Goal: Information Seeking & Learning: Check status

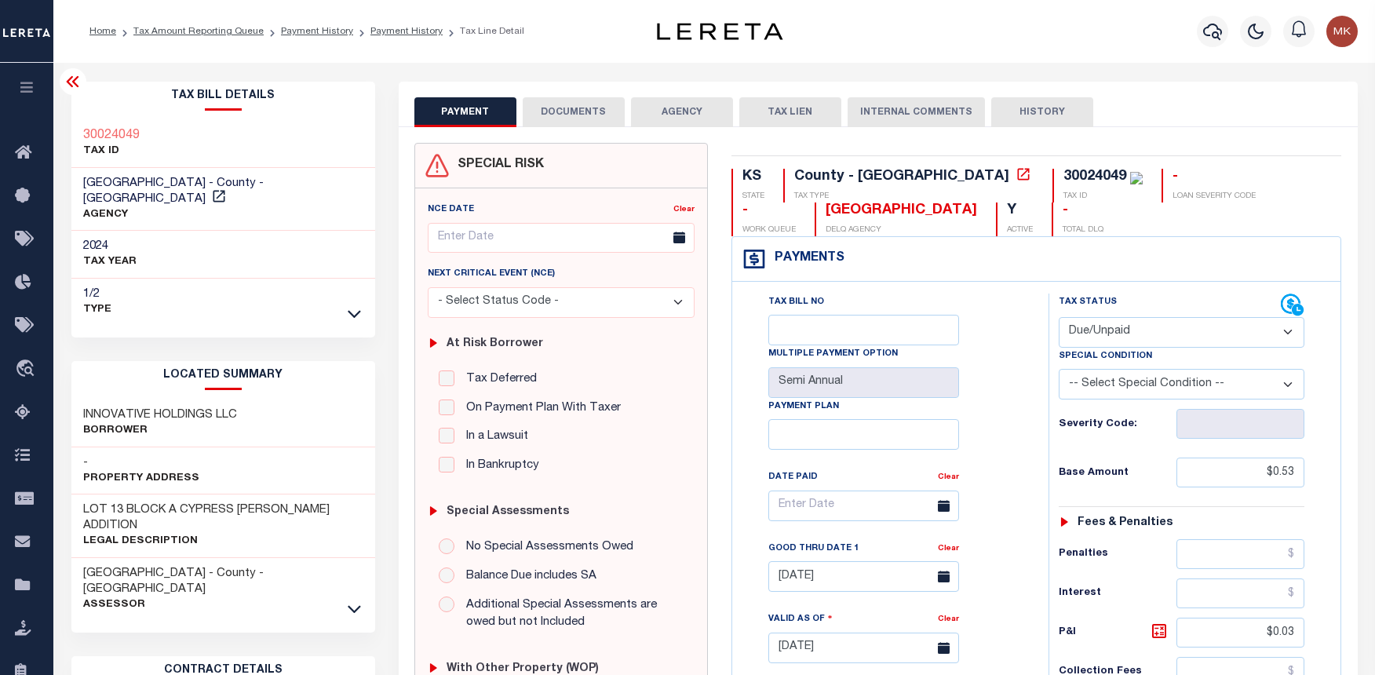
select select "DUE"
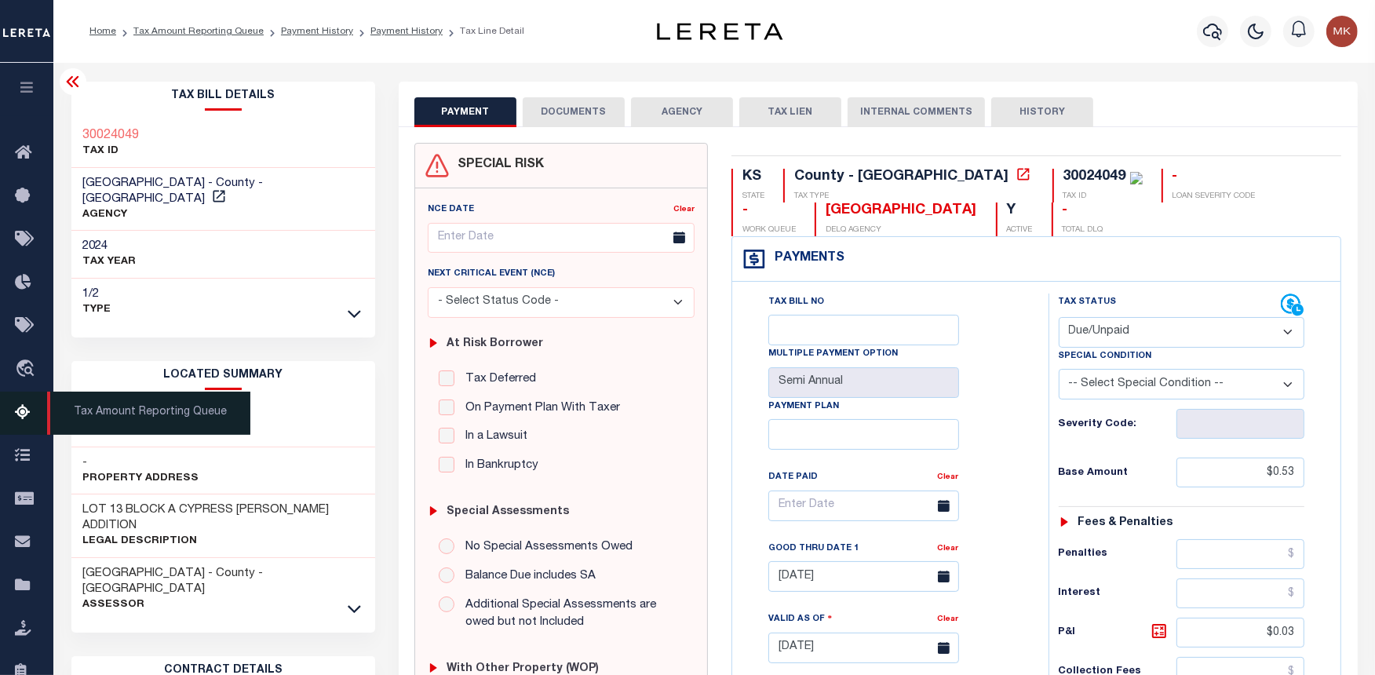
click at [20, 413] on icon at bounding box center [27, 414] width 25 height 20
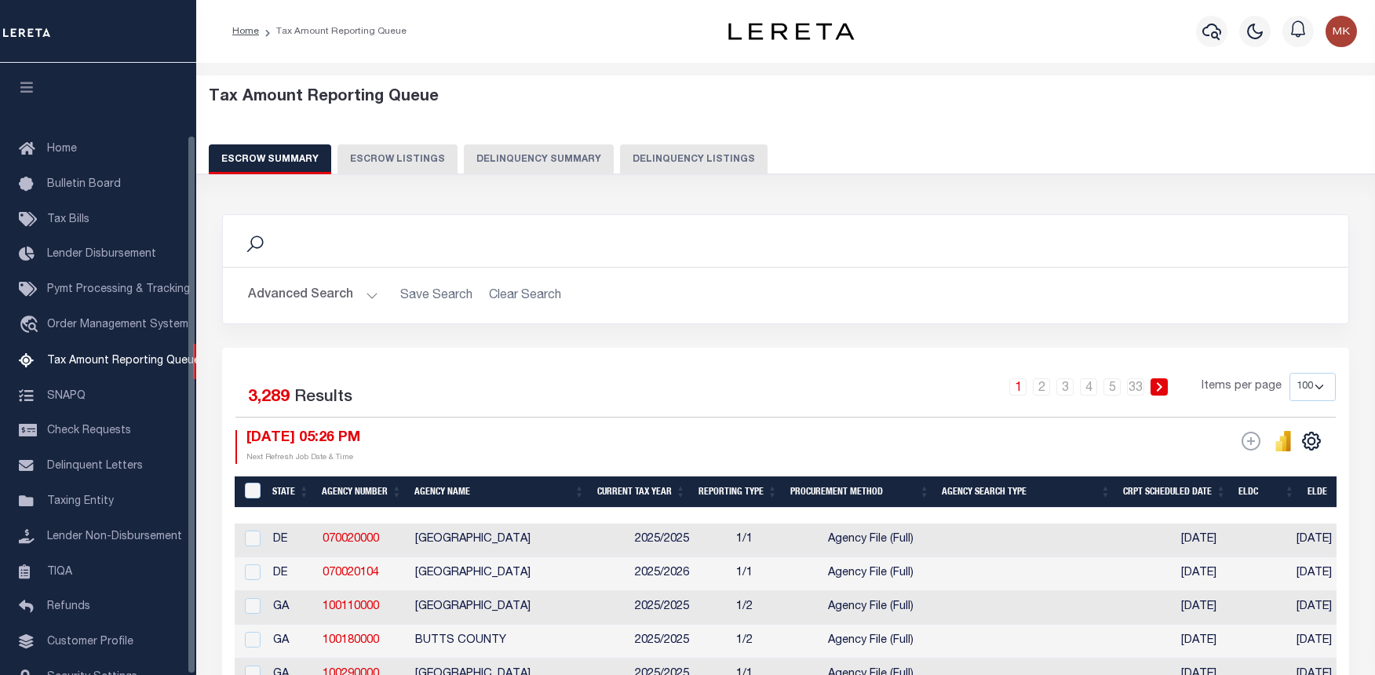
click at [646, 149] on button "Delinquency Listings" at bounding box center [694, 159] width 148 height 30
select select
select select "100"
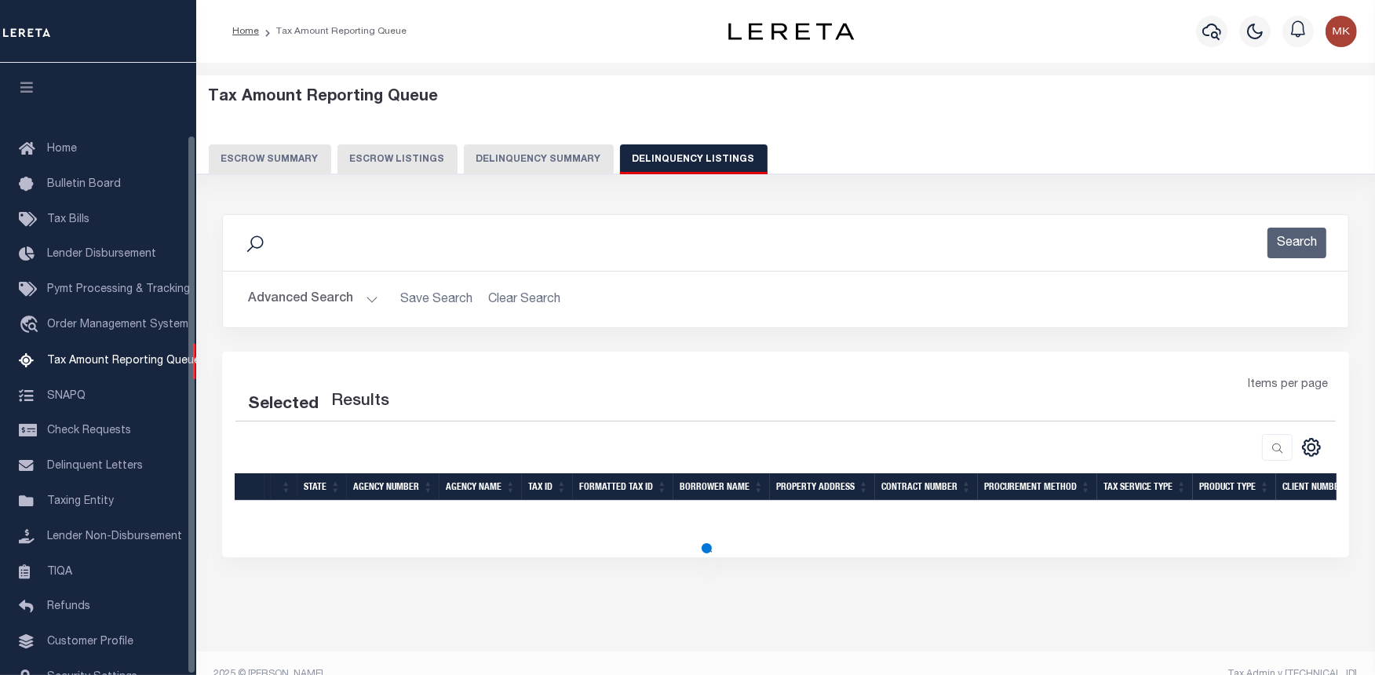
scroll to position [82, 0]
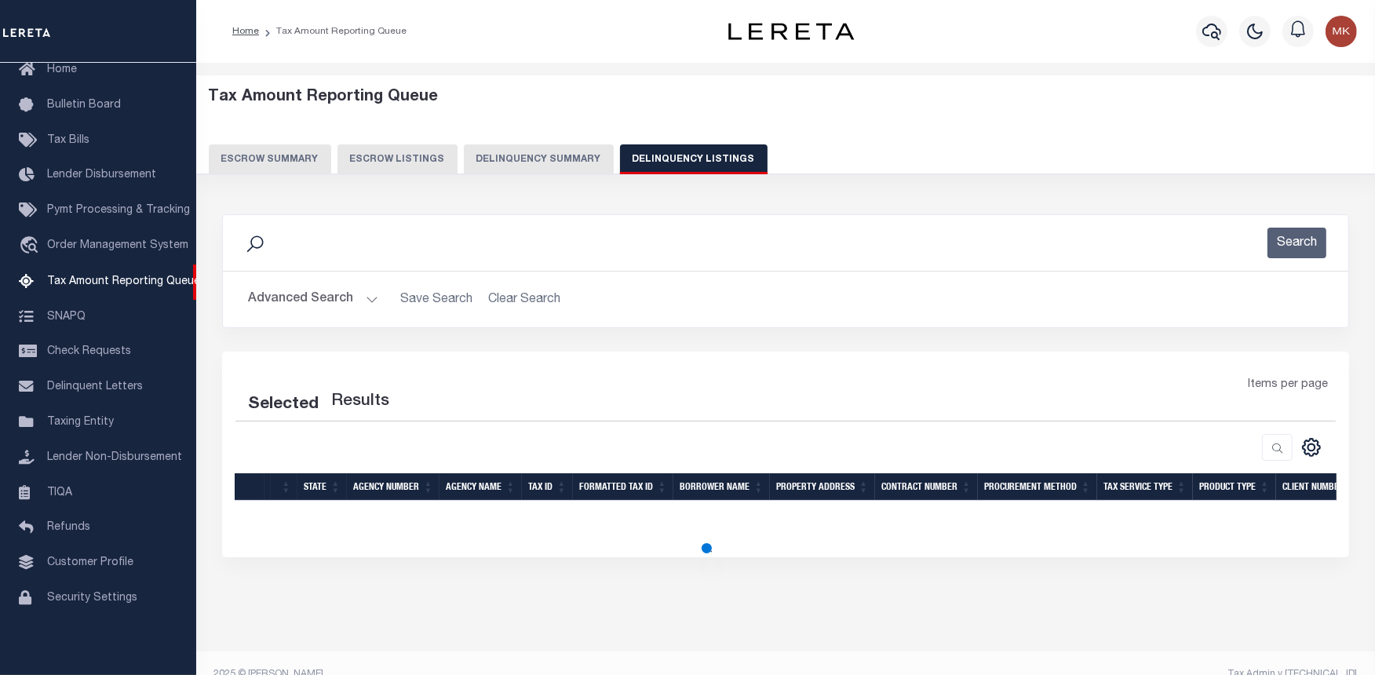
select select "100"
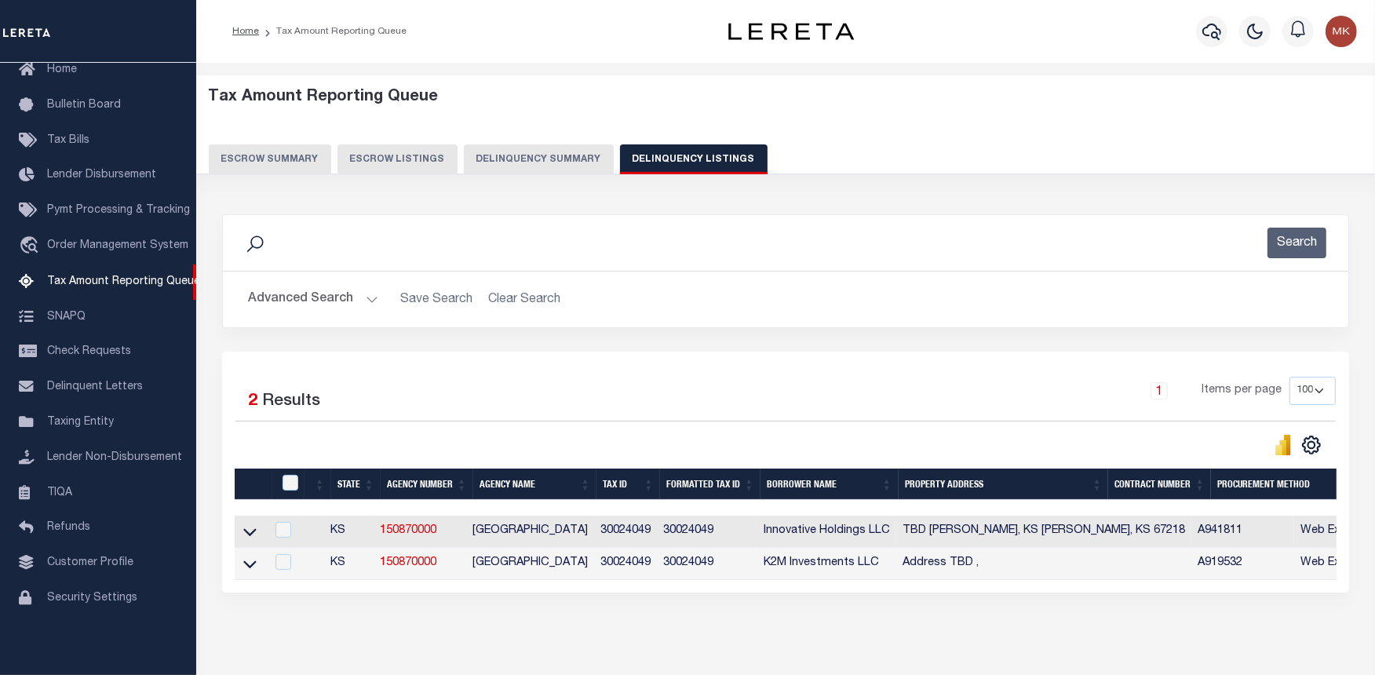
click at [371, 298] on button "Advanced Search" at bounding box center [313, 299] width 130 height 31
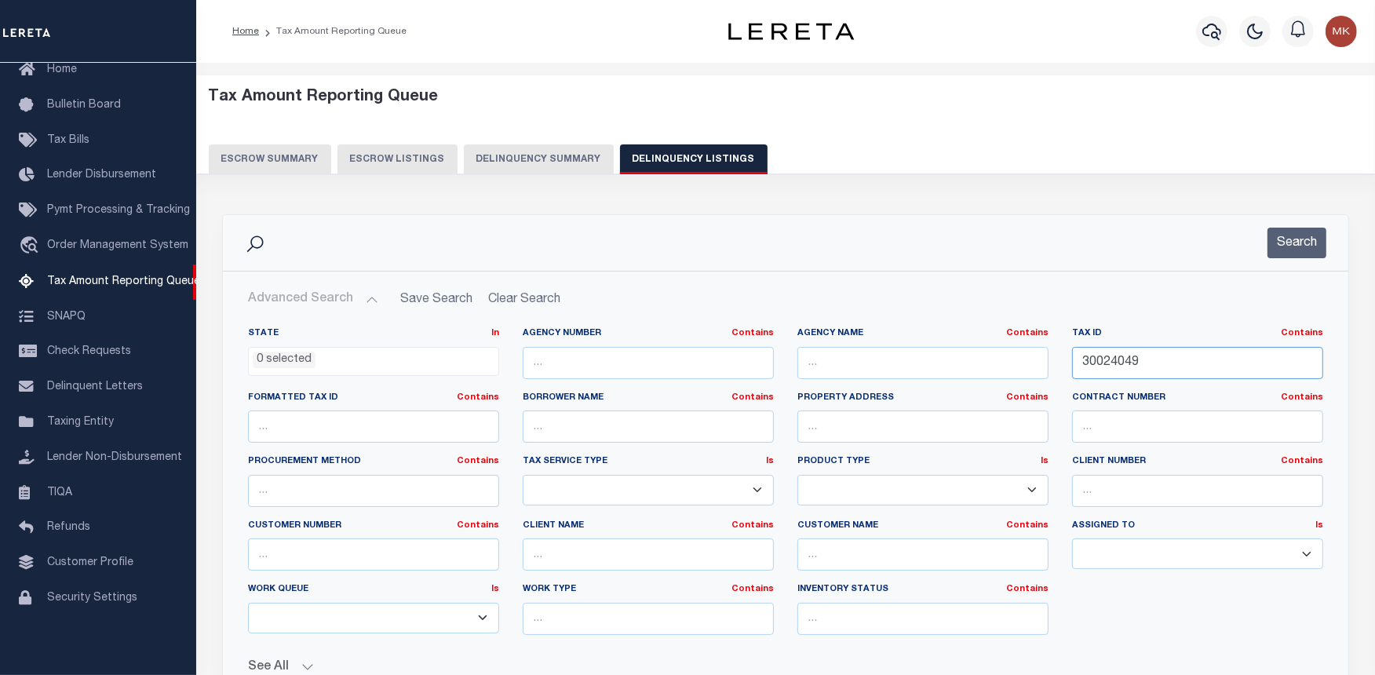
click at [1112, 359] on input "30024049" at bounding box center [1197, 363] width 251 height 32
paste input "51"
type input "30024051"
click at [1278, 232] on button "Search" at bounding box center [1297, 243] width 59 height 31
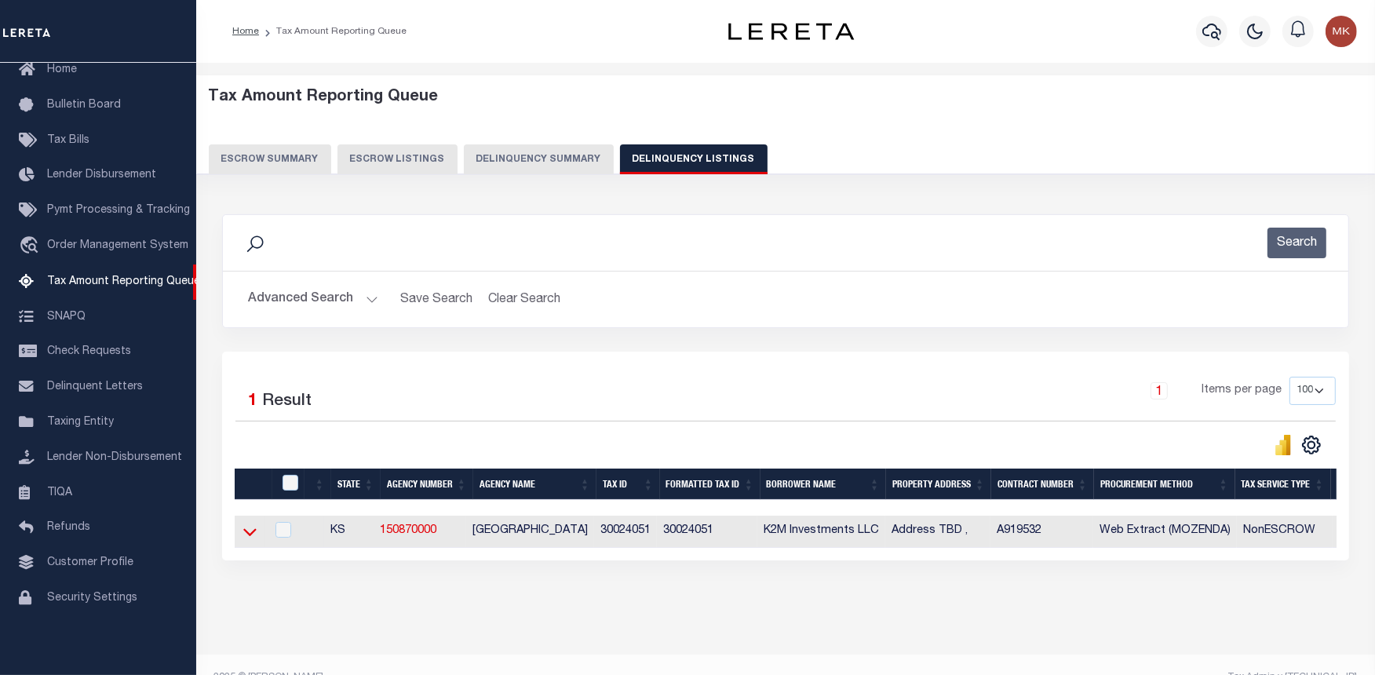
click at [249, 535] on icon at bounding box center [249, 532] width 13 height 16
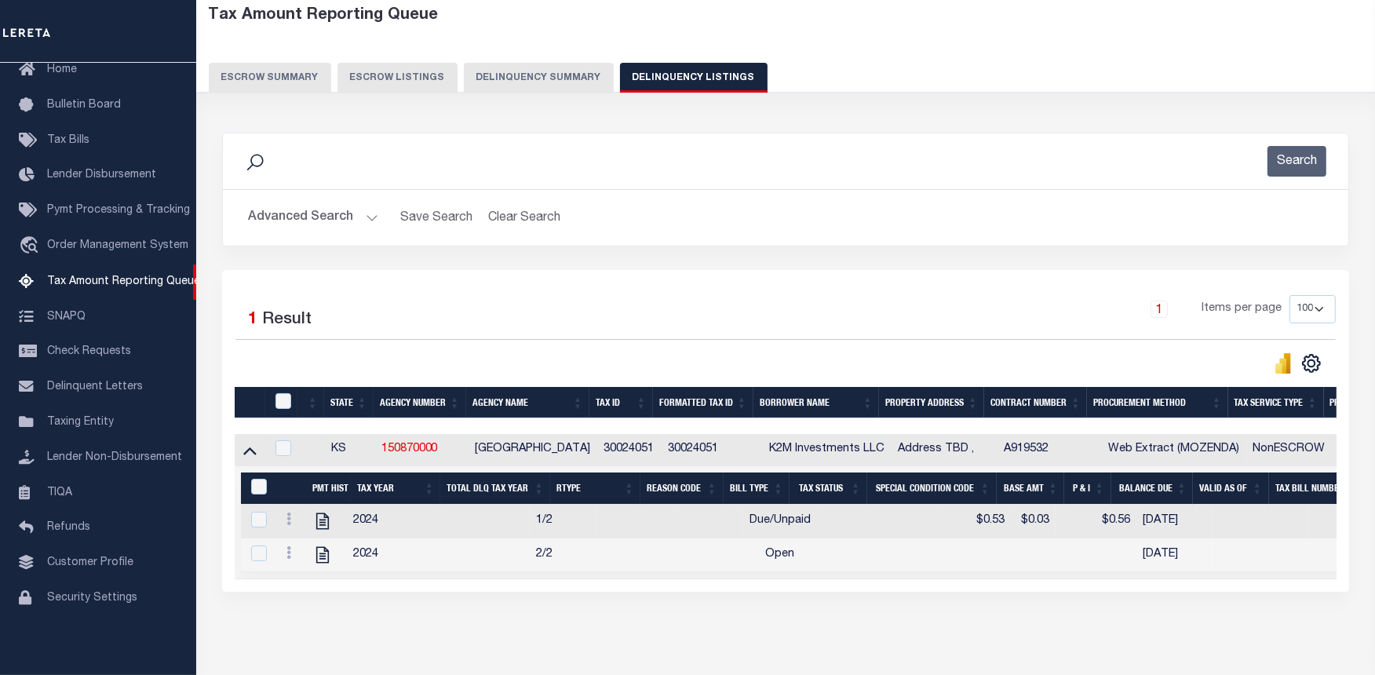
scroll to position [154, 0]
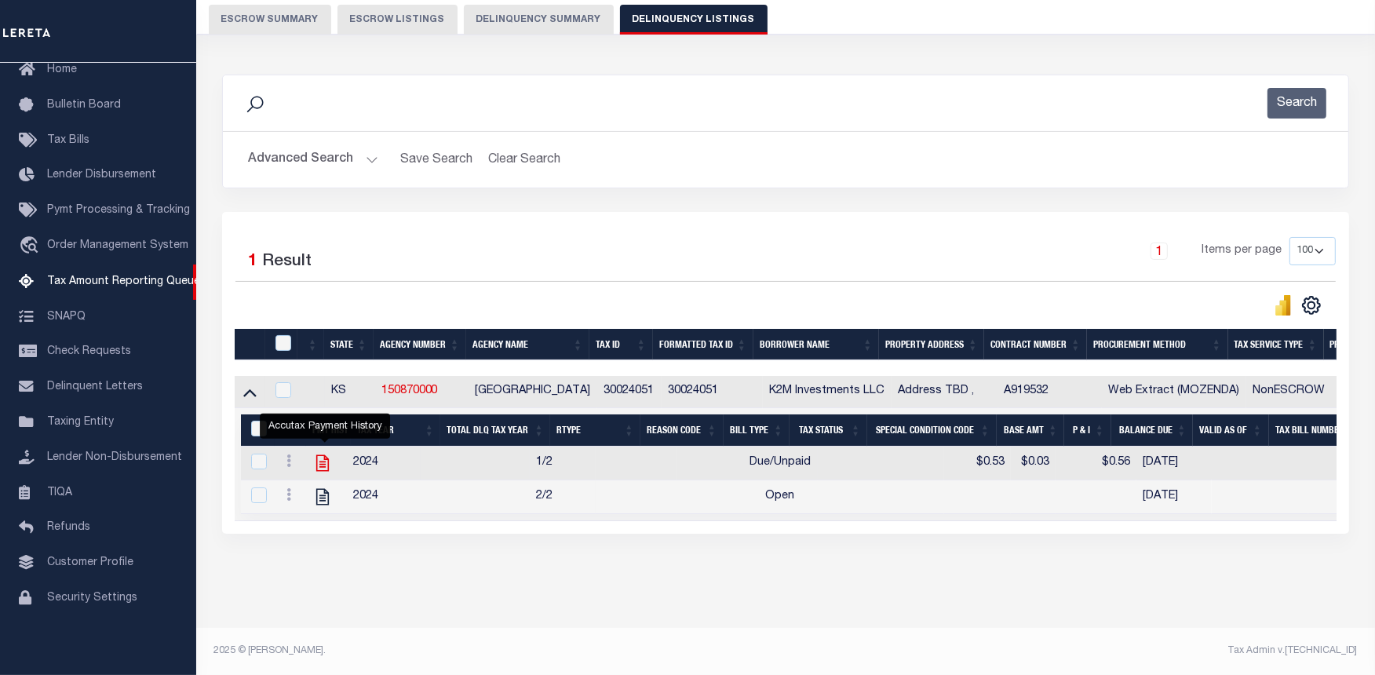
click at [323, 455] on icon "" at bounding box center [322, 463] width 13 height 16
checkbox input "true"
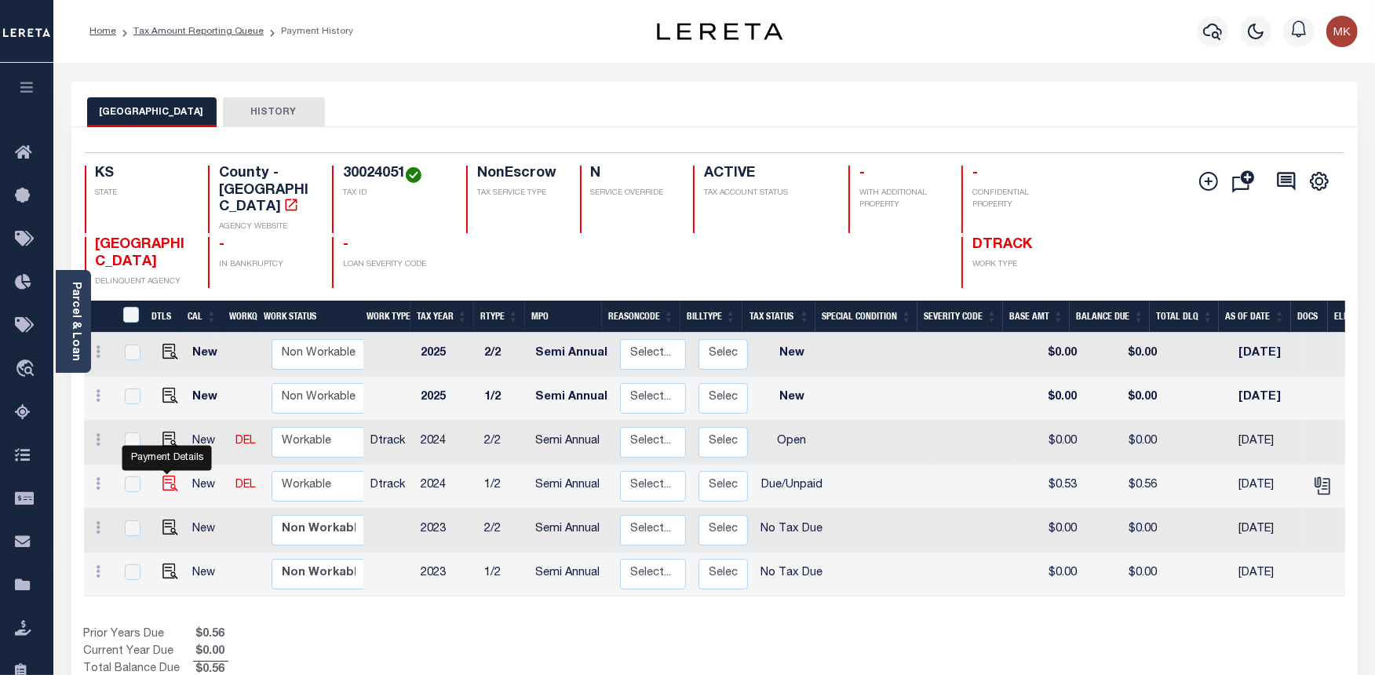
click at [168, 476] on img "" at bounding box center [171, 484] width 16 height 16
checkbox input "true"
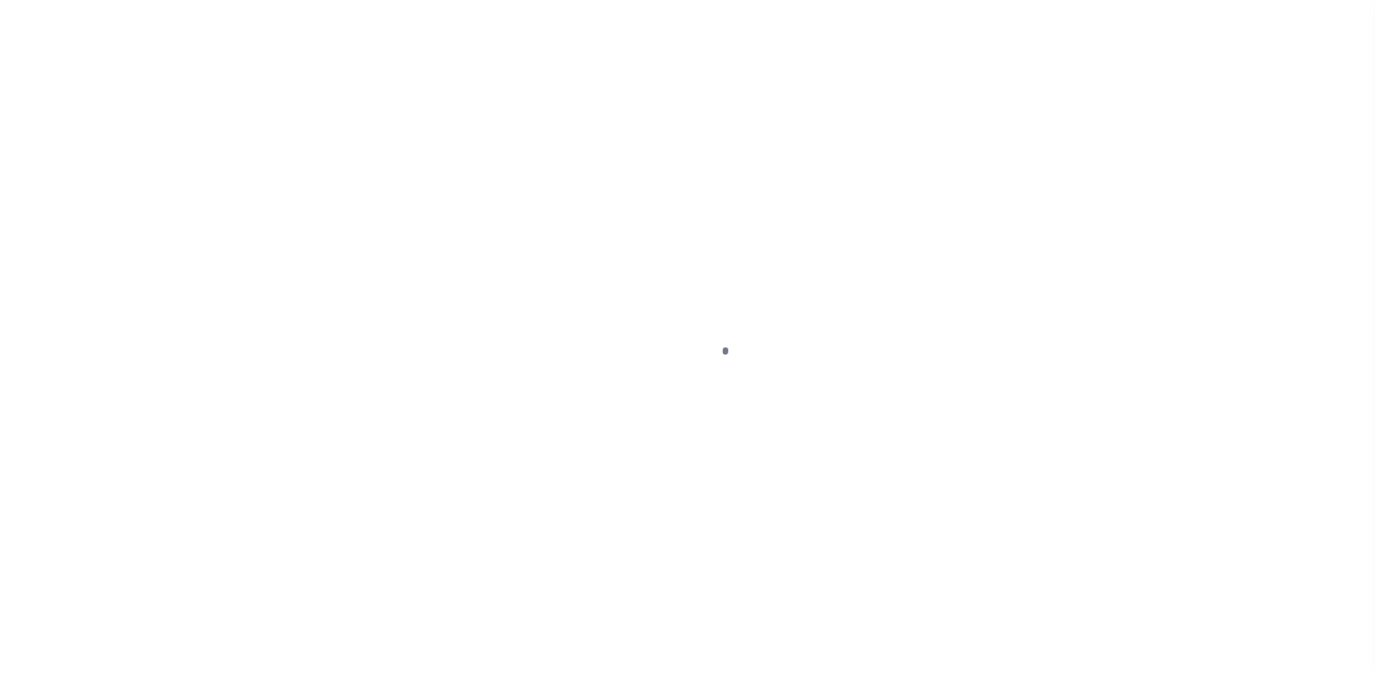
select select "DUE"
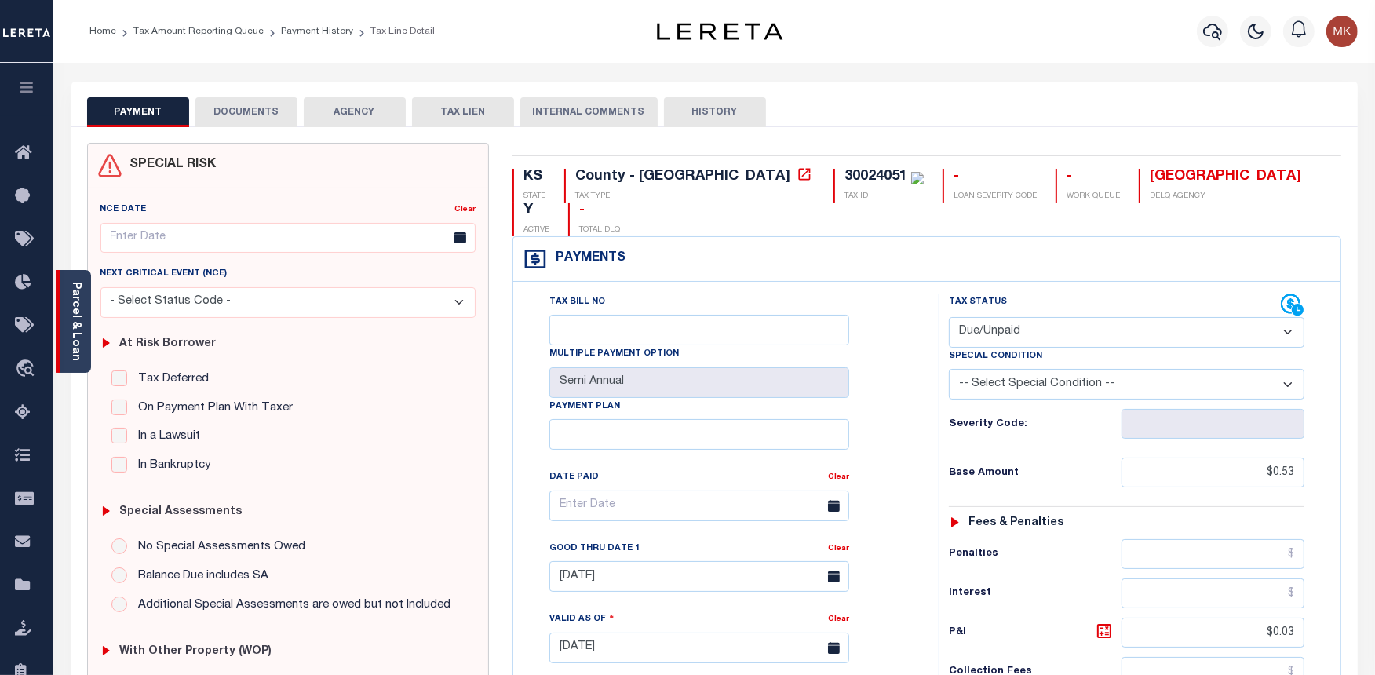
click at [71, 320] on link "Parcel & Loan" at bounding box center [75, 321] width 11 height 79
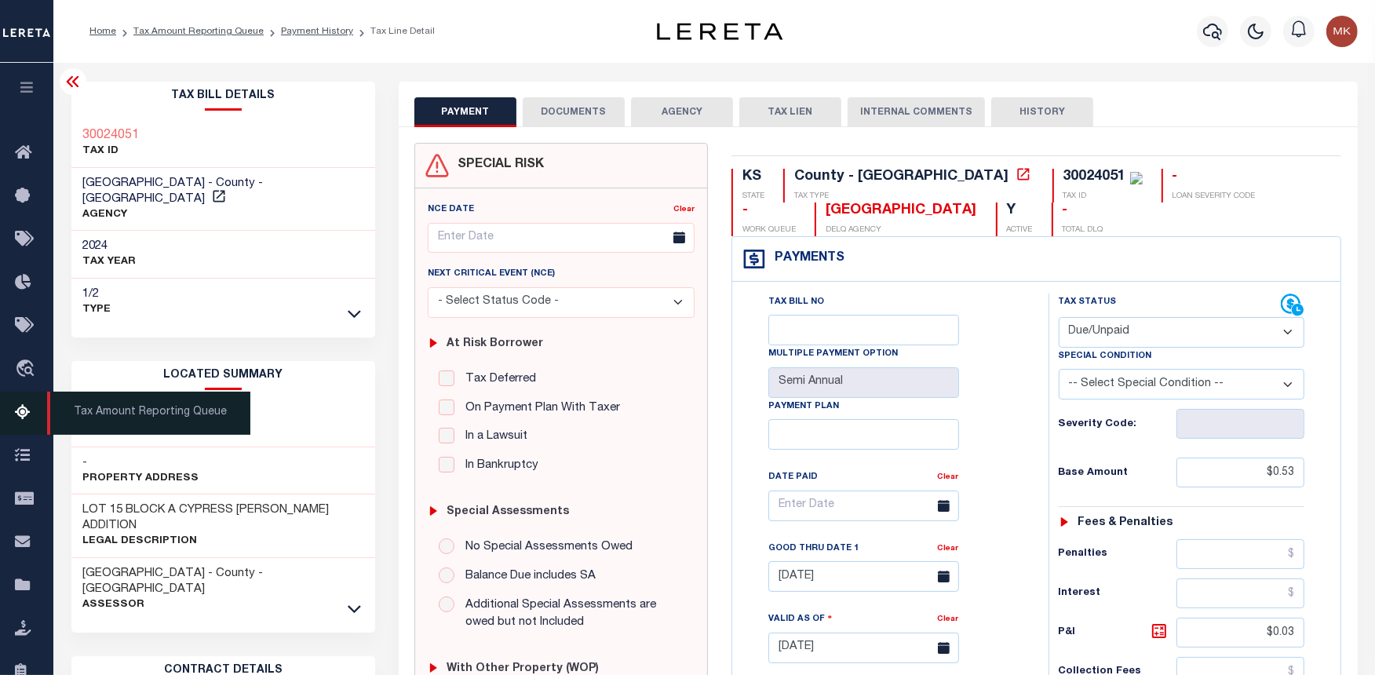
click at [20, 405] on icon at bounding box center [27, 414] width 25 height 20
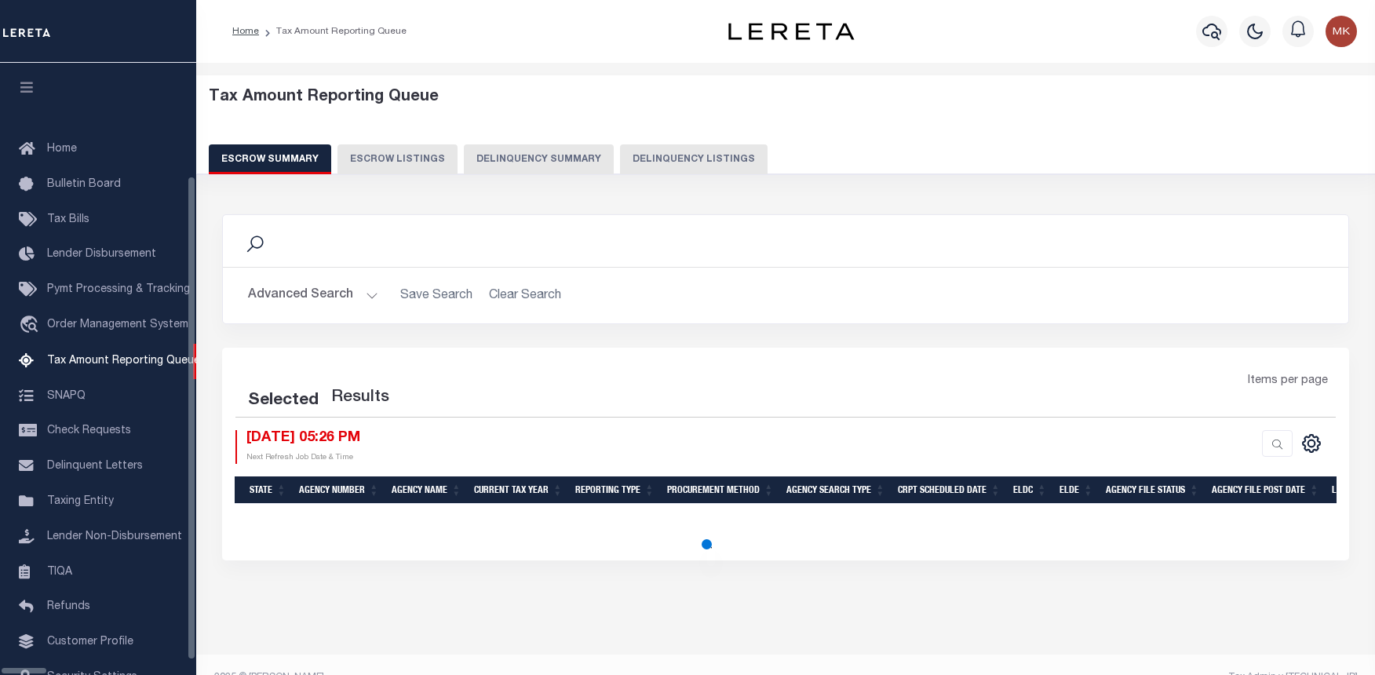
select select "100"
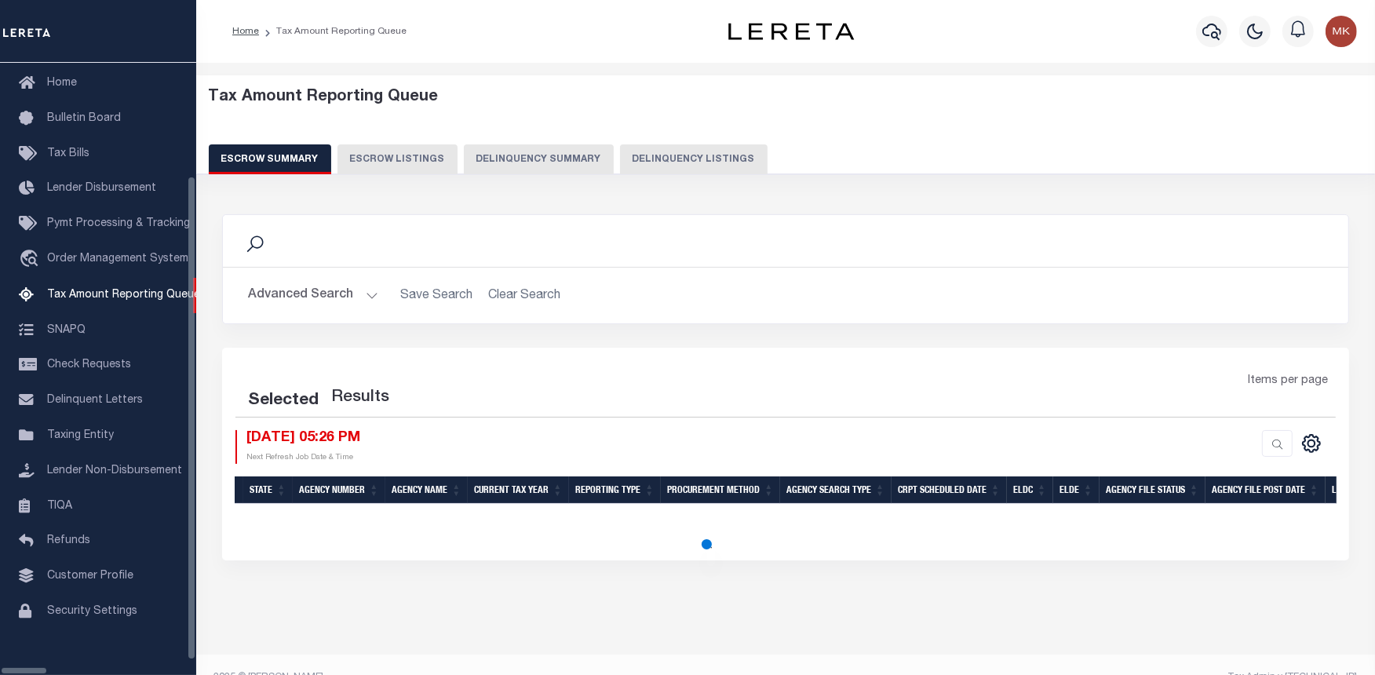
select select "100"
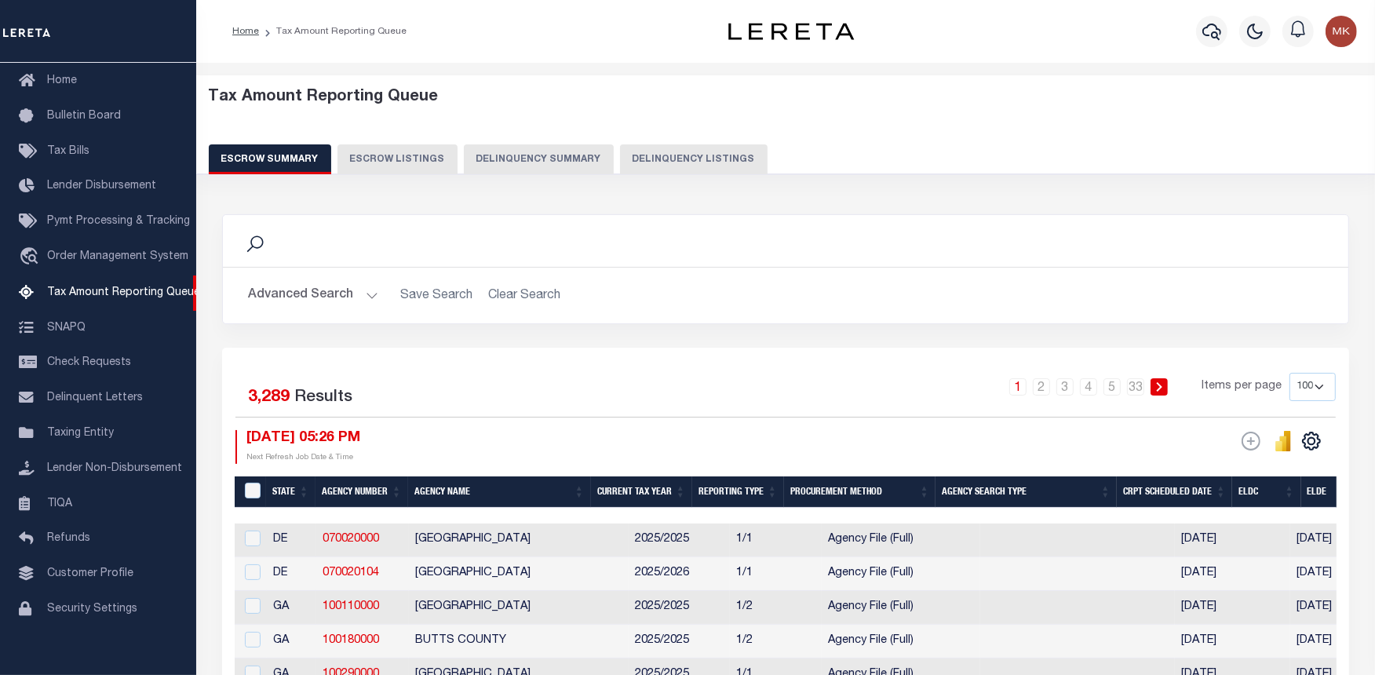
click at [633, 158] on button "Delinquency Listings" at bounding box center [694, 159] width 148 height 30
select select
select select "100"
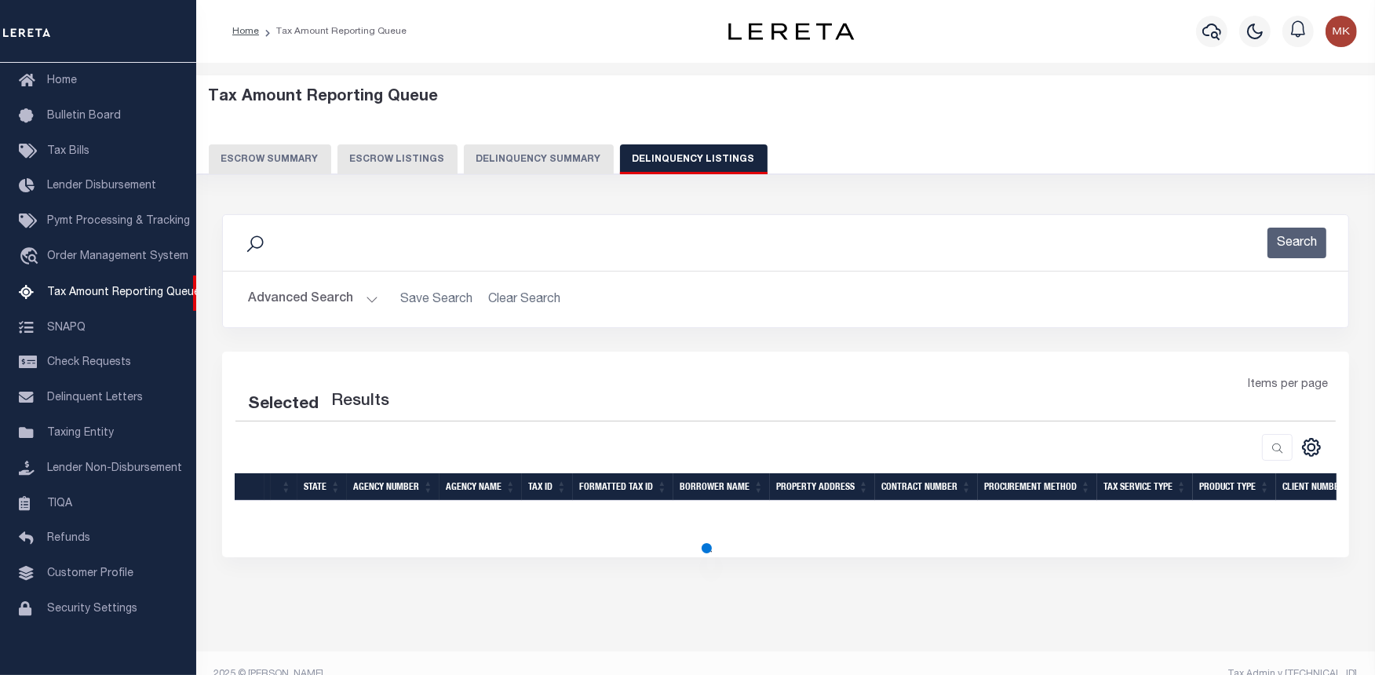
select select "100"
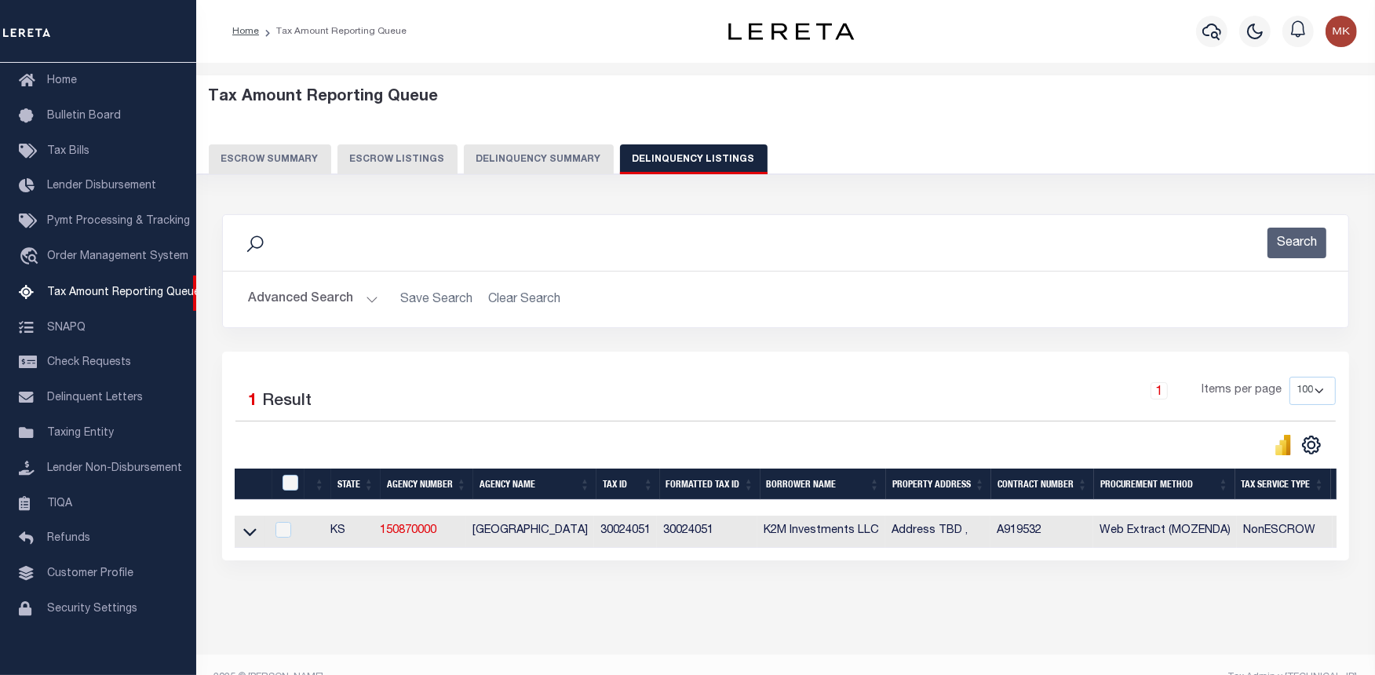
click at [370, 301] on button "Advanced Search" at bounding box center [313, 299] width 130 height 31
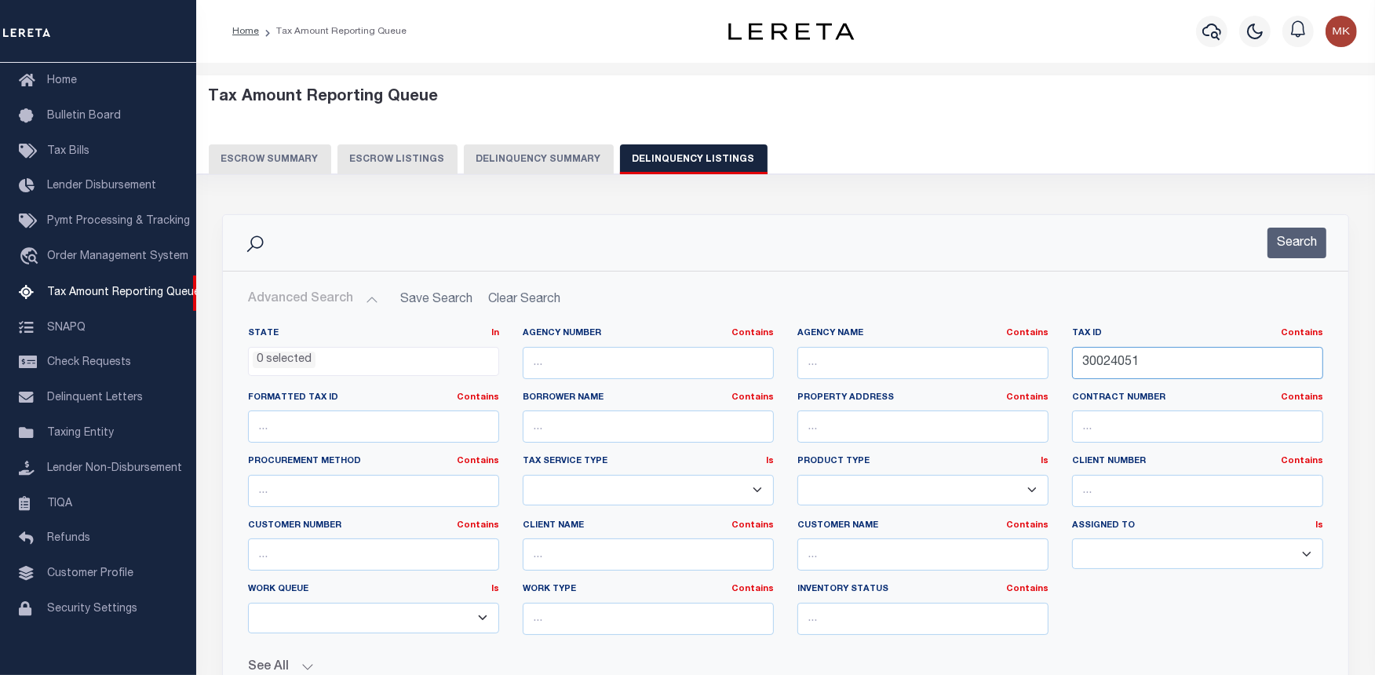
click at [1089, 363] on input "30024051" at bounding box center [1197, 363] width 251 height 32
paste input "011020026"
type input "011020026"
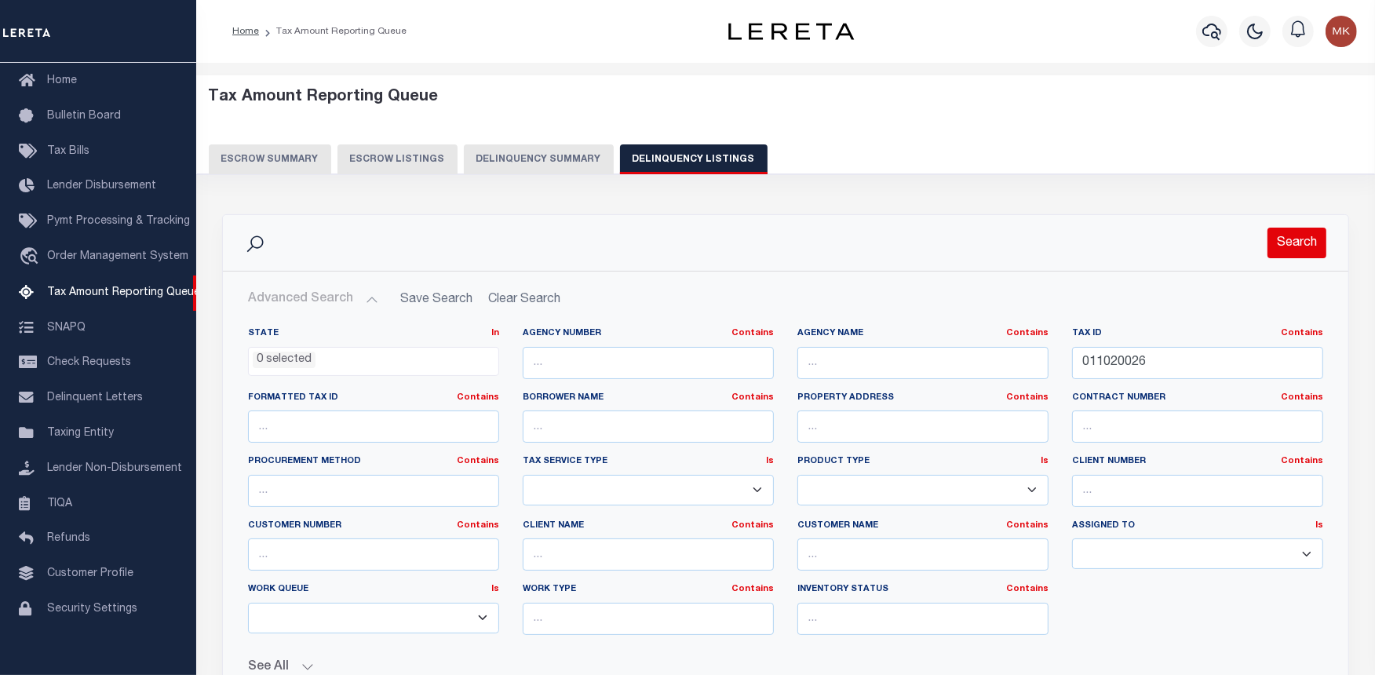
click at [1301, 242] on button "Search" at bounding box center [1297, 243] width 59 height 31
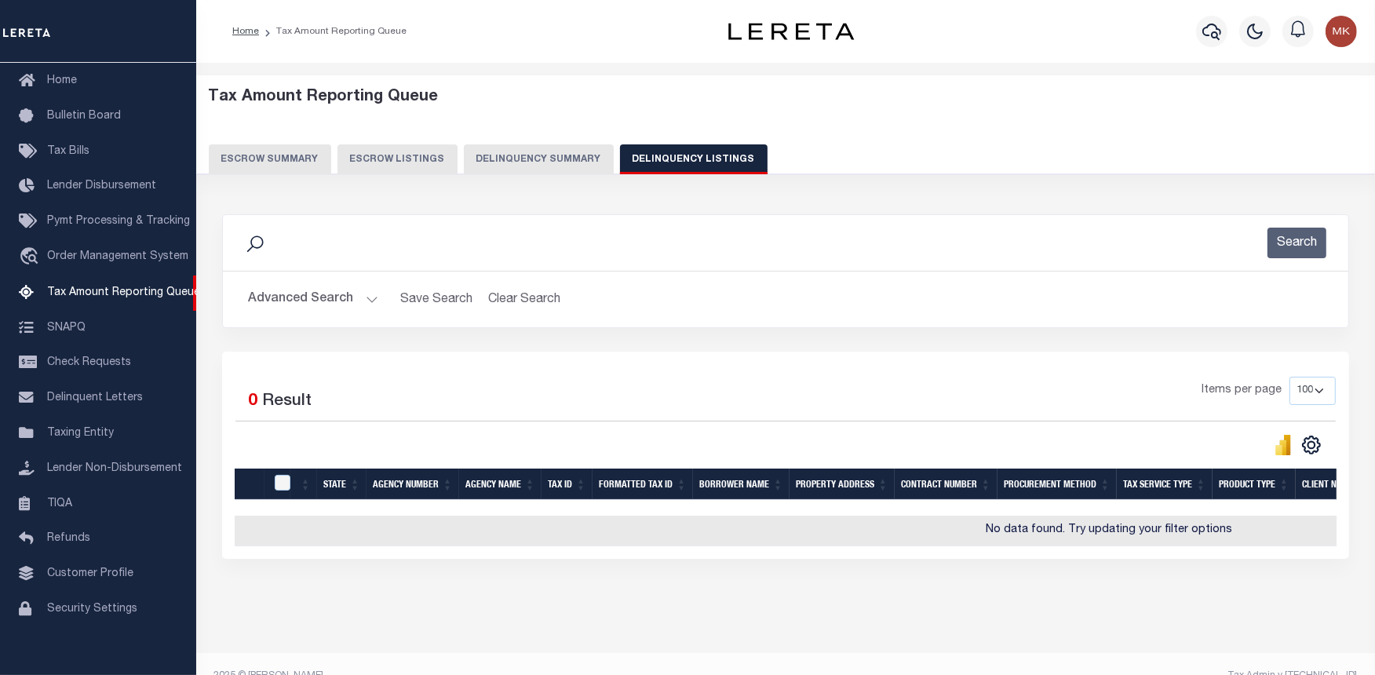
click at [987, 559] on div "Selected 0 Result Items per page 10 25 50 100 500" at bounding box center [785, 455] width 1127 height 207
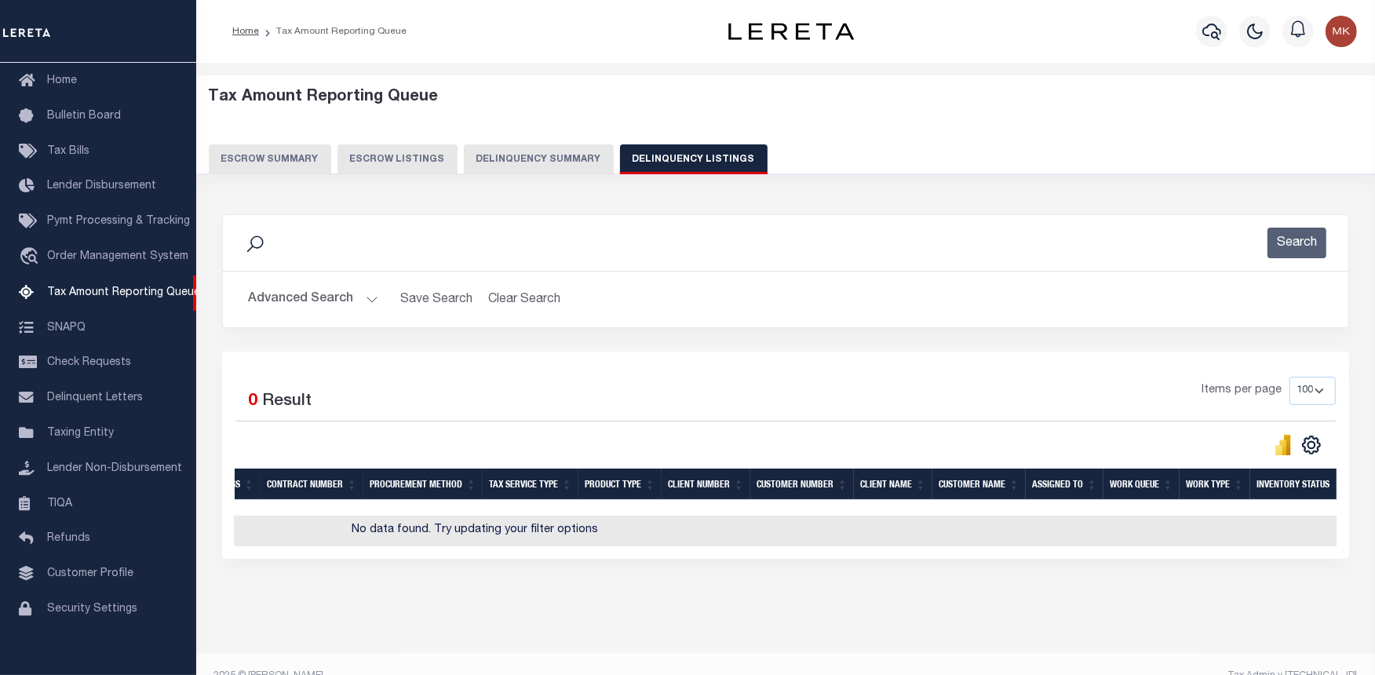
click at [345, 559] on div "Selected 0 Result Items per page 10 25 50 100 500" at bounding box center [785, 455] width 1127 height 207
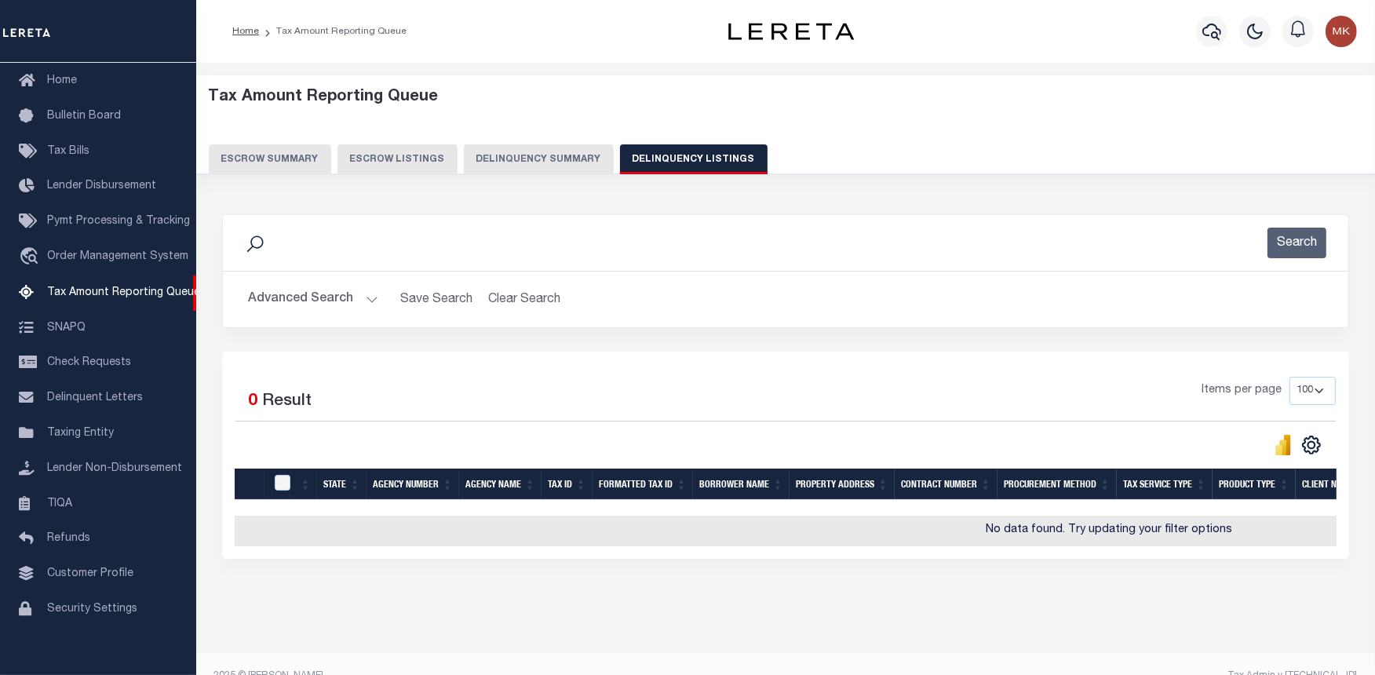
click at [364, 300] on button "Advanced Search" at bounding box center [313, 299] width 130 height 31
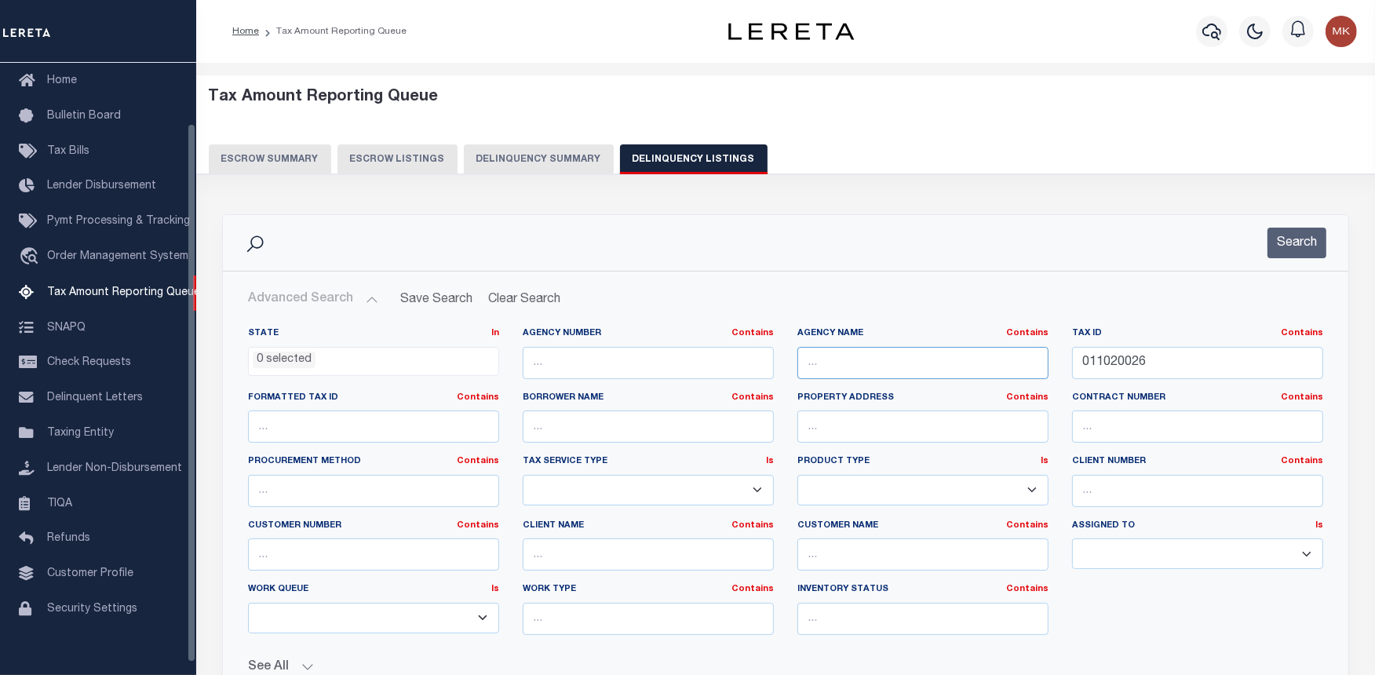
click at [878, 371] on input "text" at bounding box center [923, 363] width 251 height 32
paste input "[GEOGRAPHIC_DATA]"
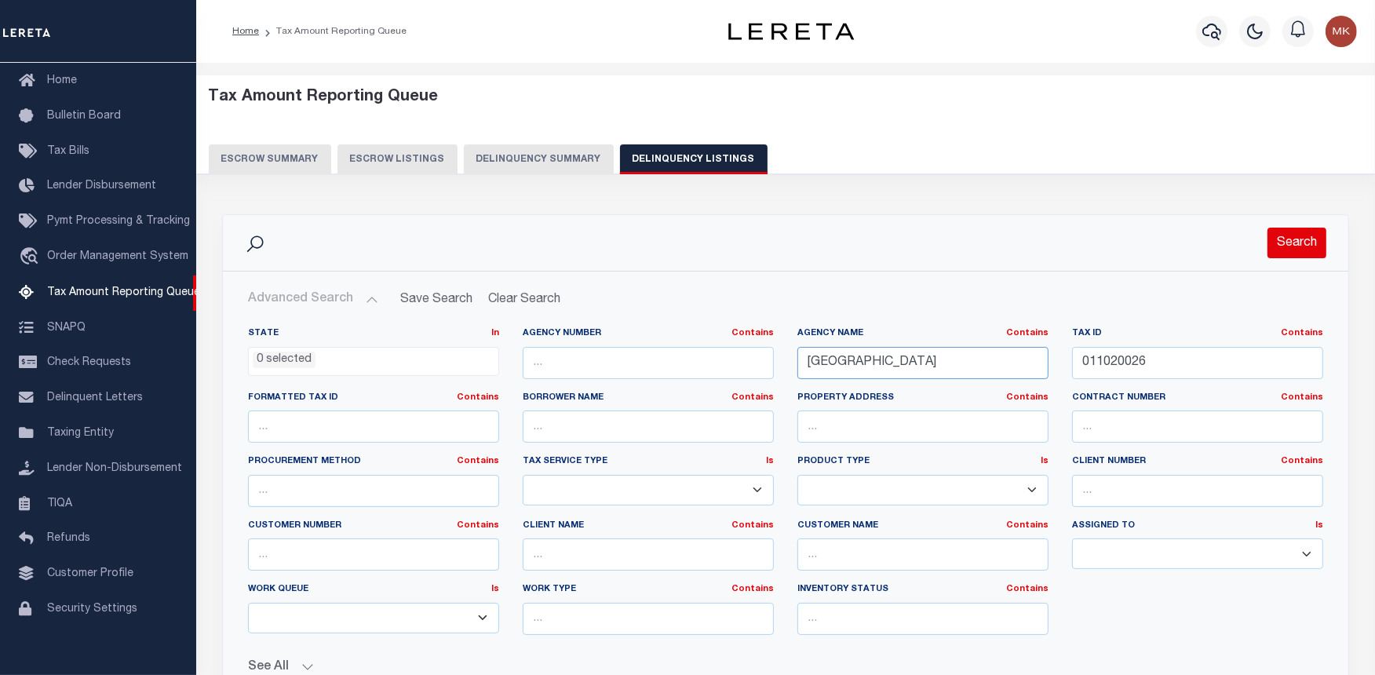
type input "[GEOGRAPHIC_DATA]"
click at [1305, 247] on button "Search" at bounding box center [1297, 243] width 59 height 31
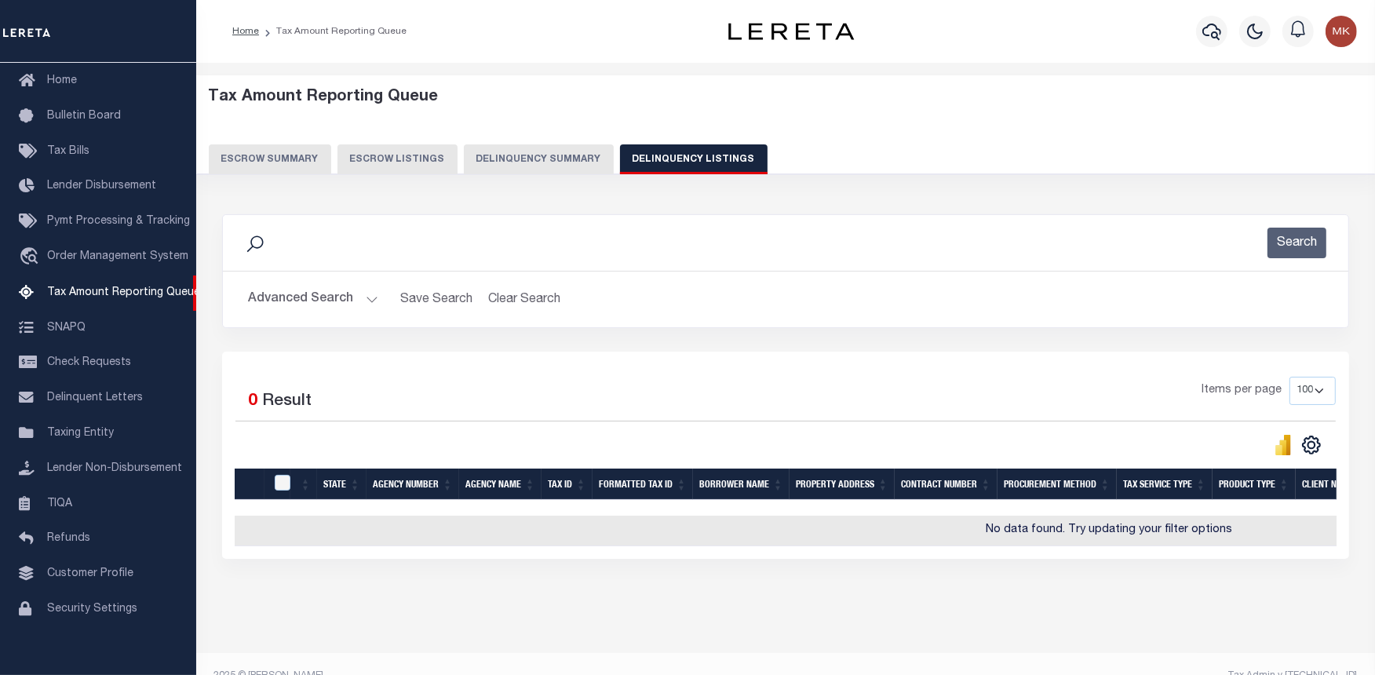
click at [366, 299] on button "Advanced Search" at bounding box center [313, 299] width 130 height 31
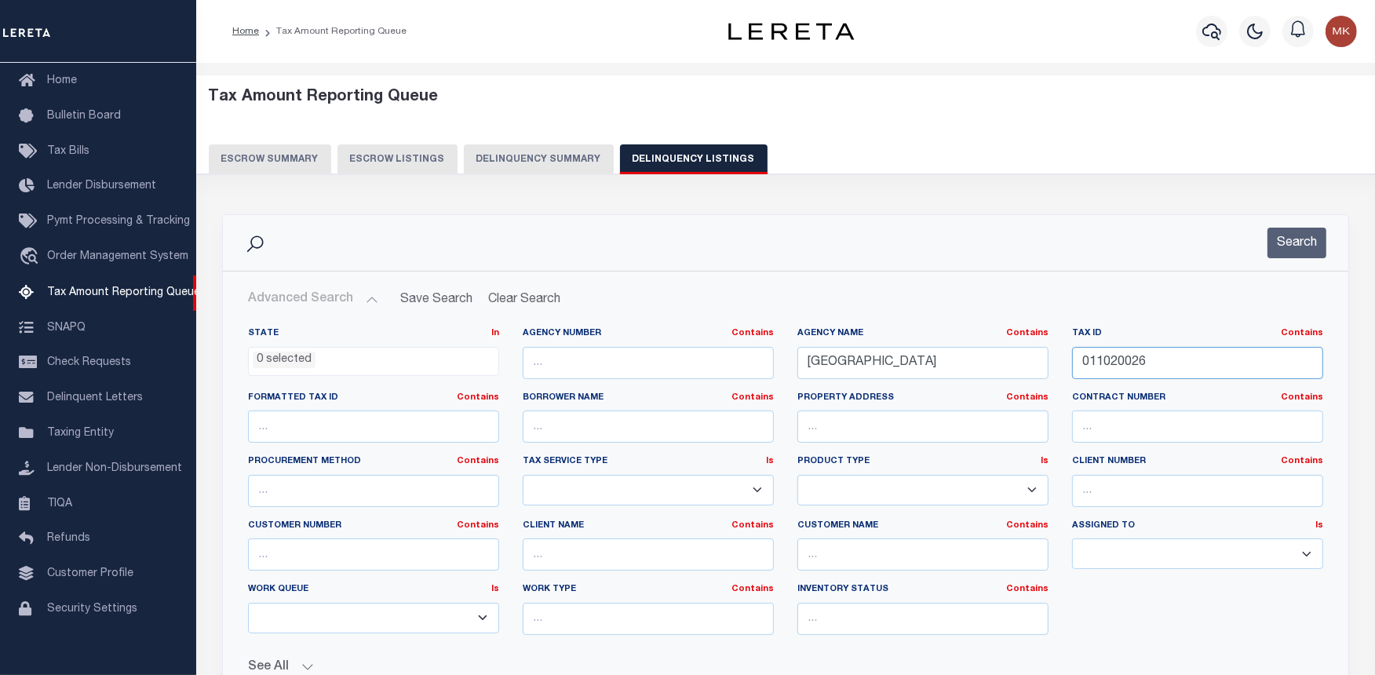
click at [1112, 360] on input "011020026" at bounding box center [1197, 363] width 251 height 32
paste input "30430021"
type input "030430021"
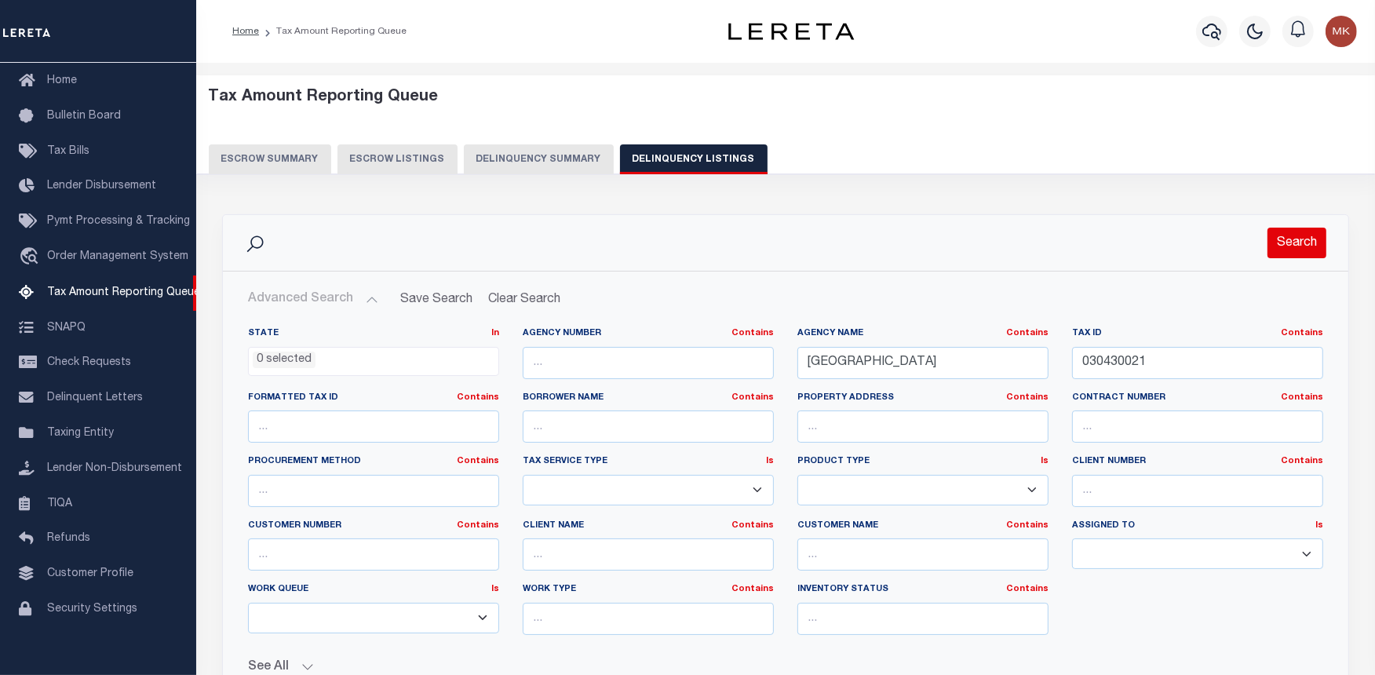
click at [1299, 246] on button "Search" at bounding box center [1297, 243] width 59 height 31
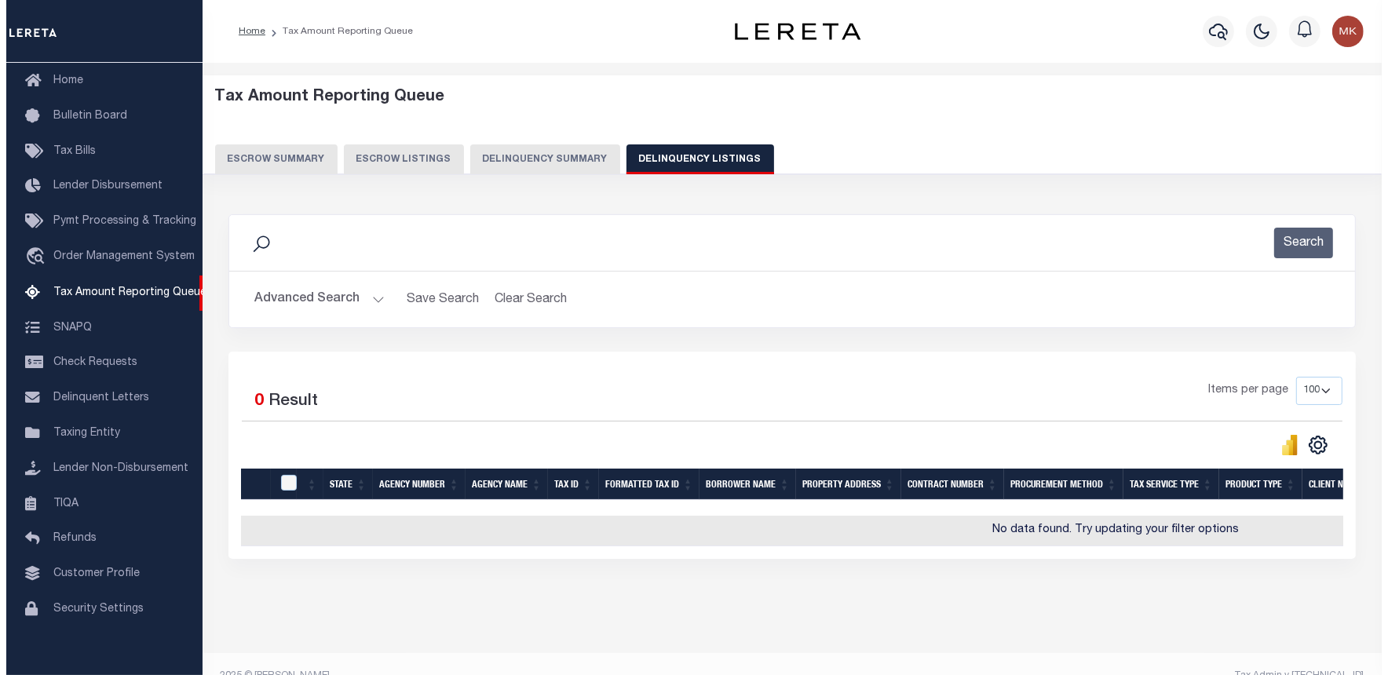
scroll to position [0, 634]
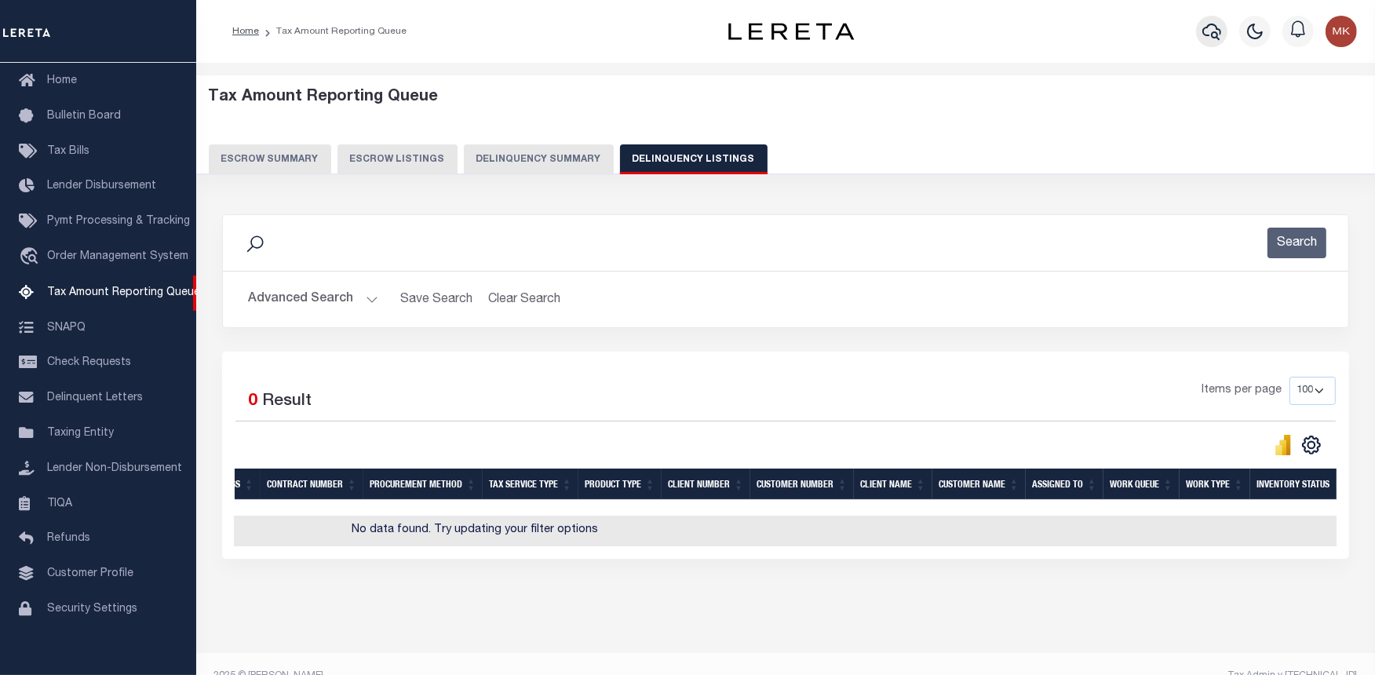
click at [1209, 35] on icon "button" at bounding box center [1212, 32] width 19 height 16
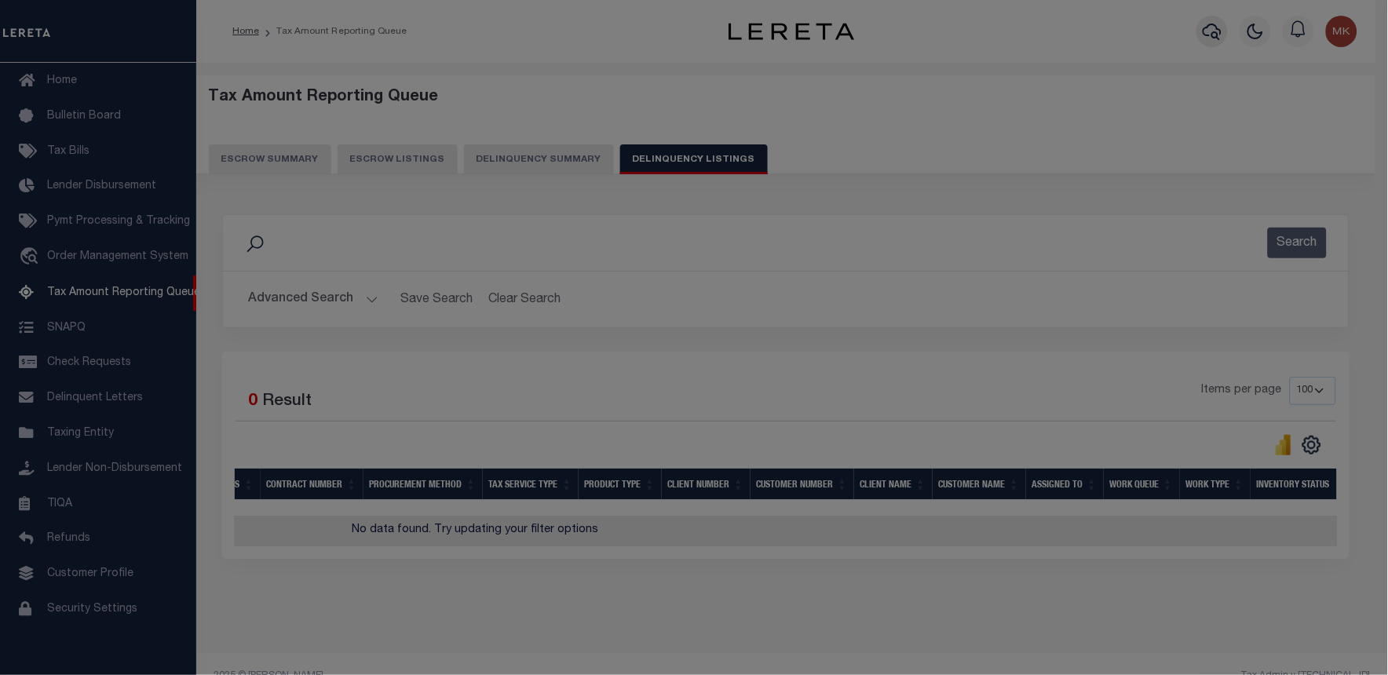
scroll to position [0, 622]
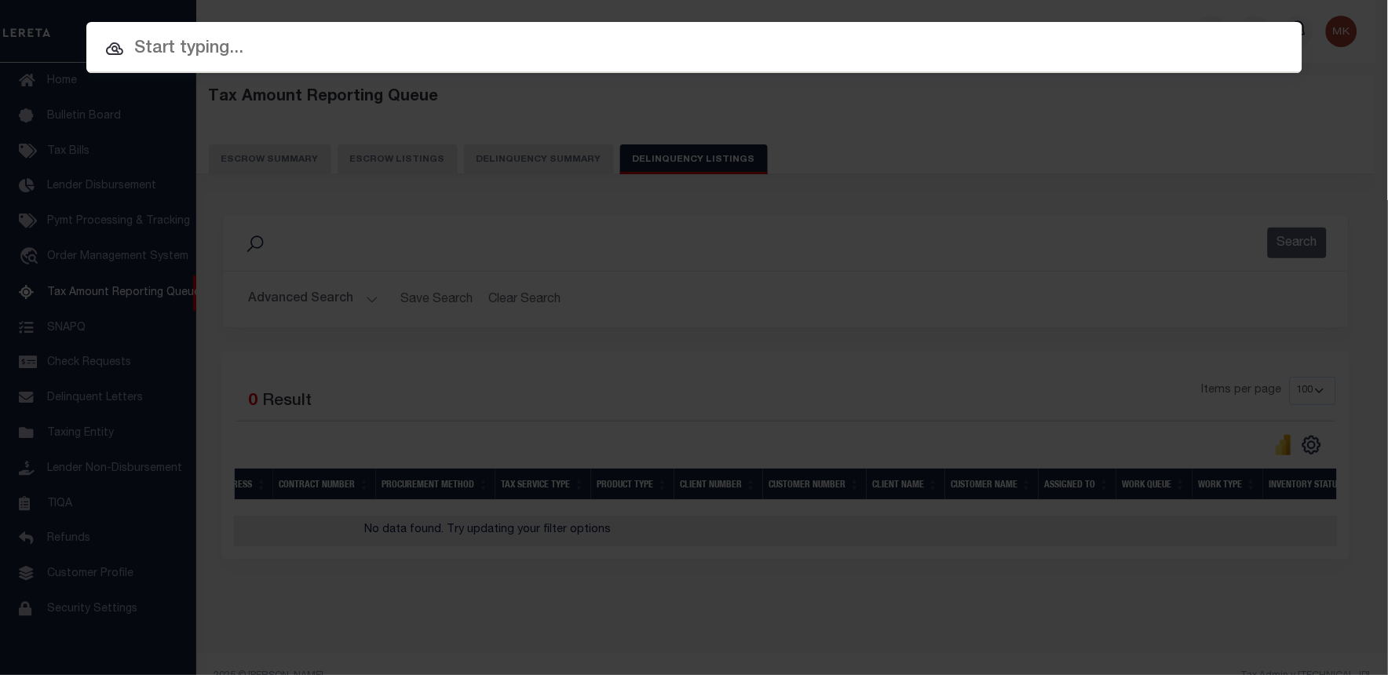
paste input "500234410"
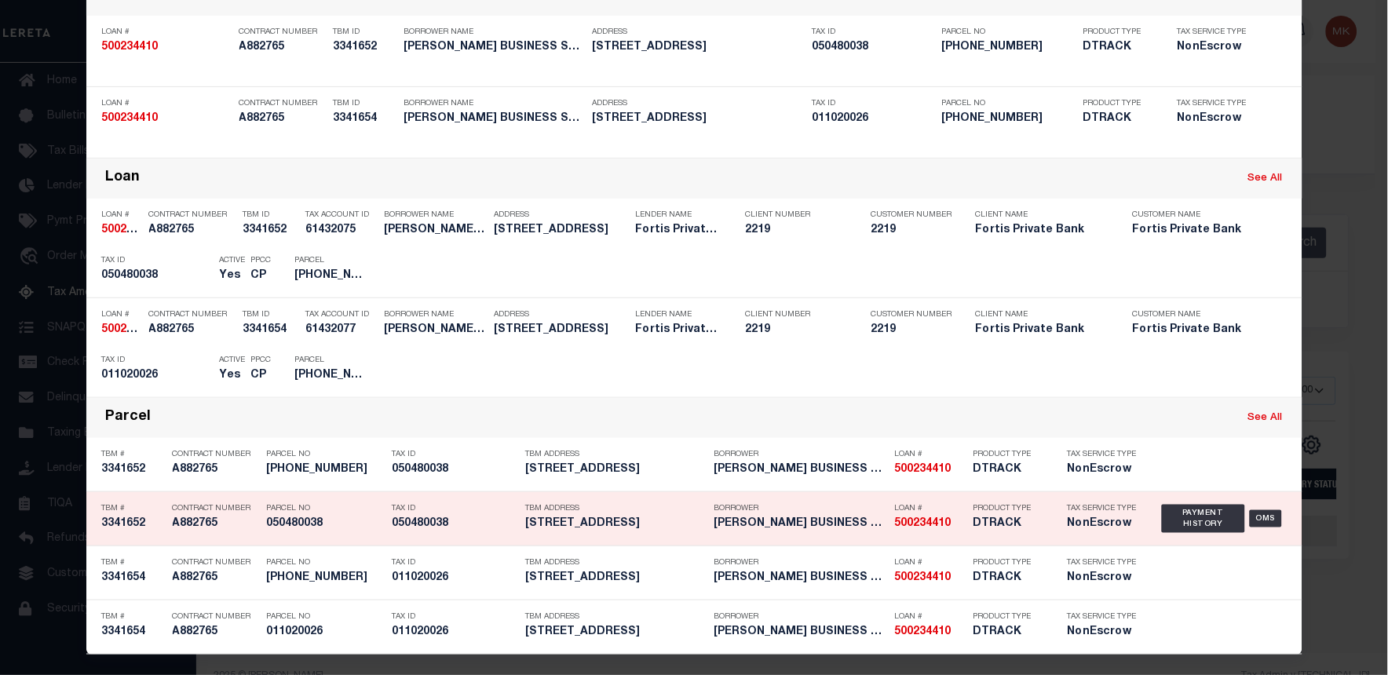
scroll to position [130, 0]
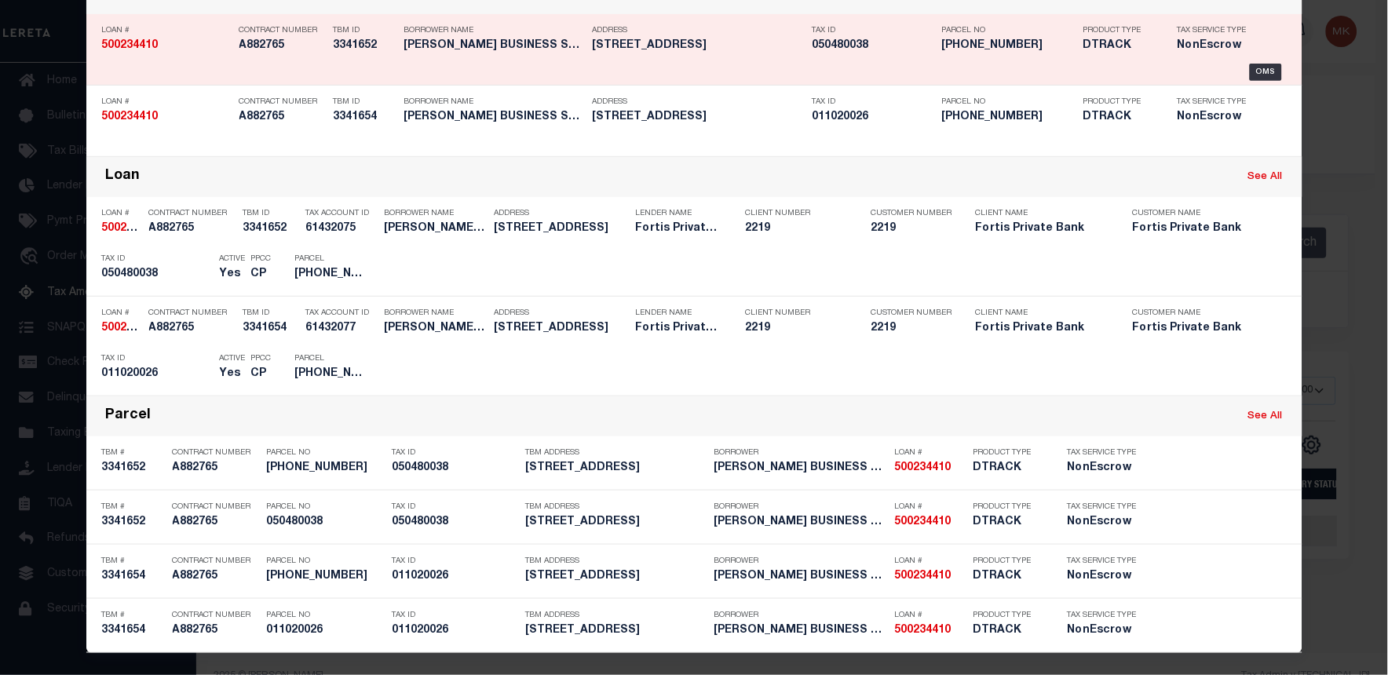
type input "500234410"
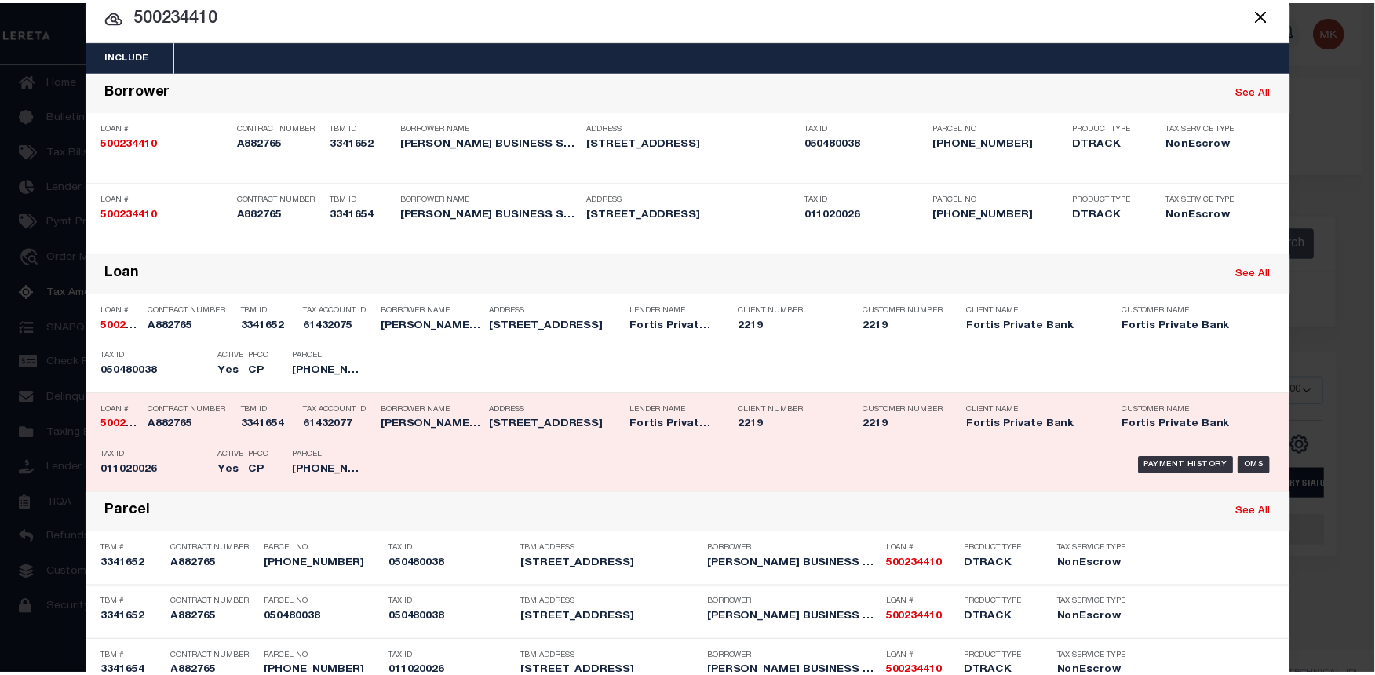
scroll to position [0, 0]
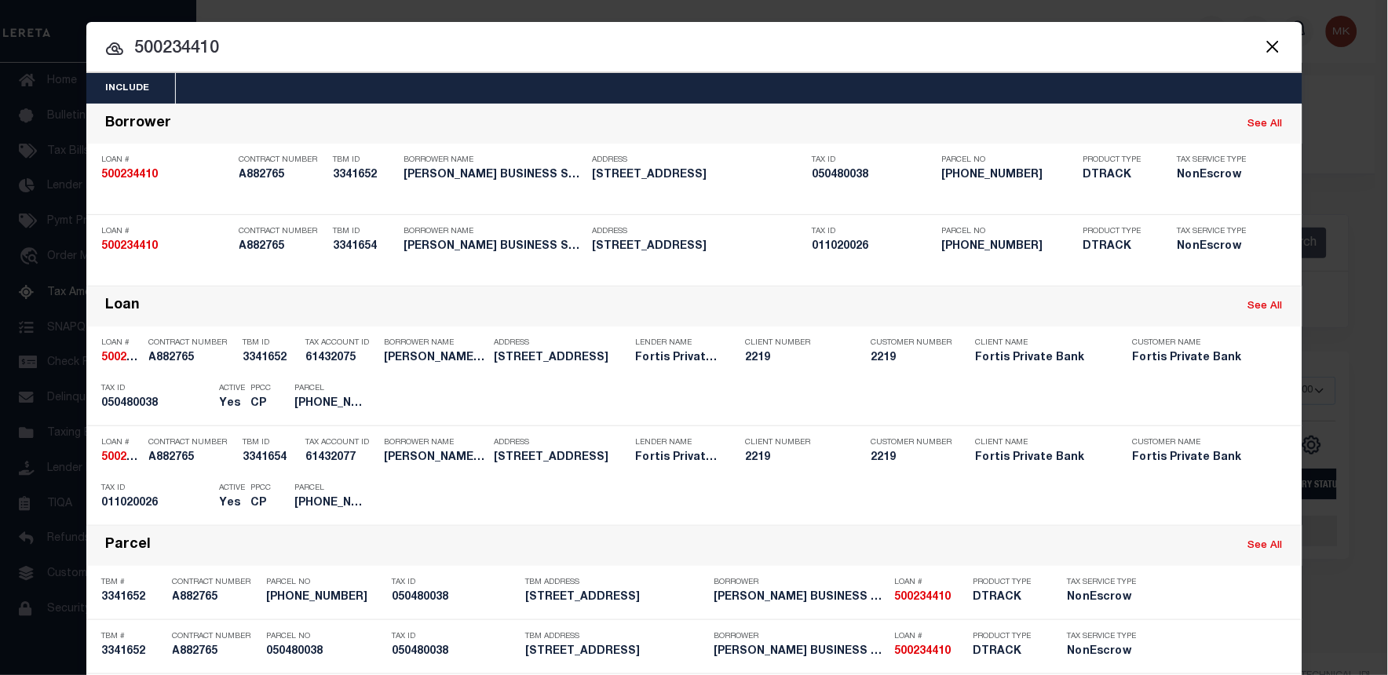
click at [1269, 55] on button "Close" at bounding box center [1273, 46] width 20 height 20
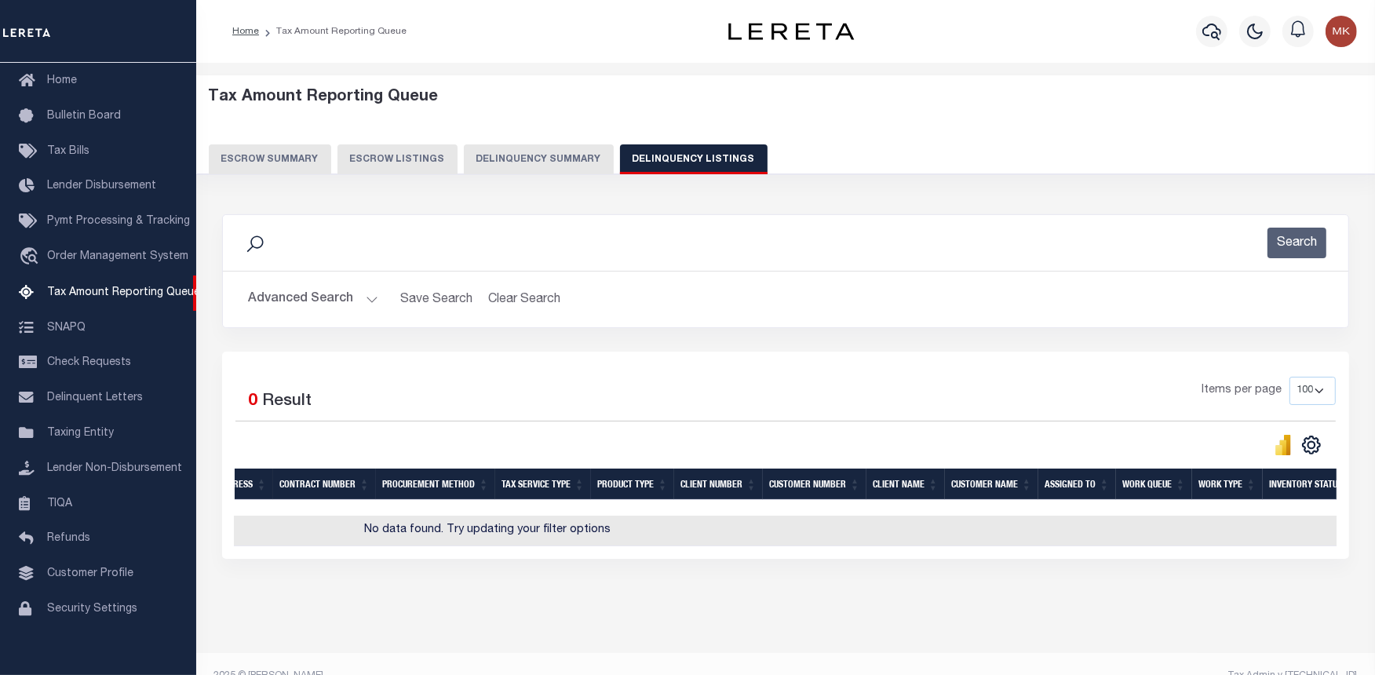
click at [303, 305] on button "Advanced Search" at bounding box center [313, 299] width 130 height 31
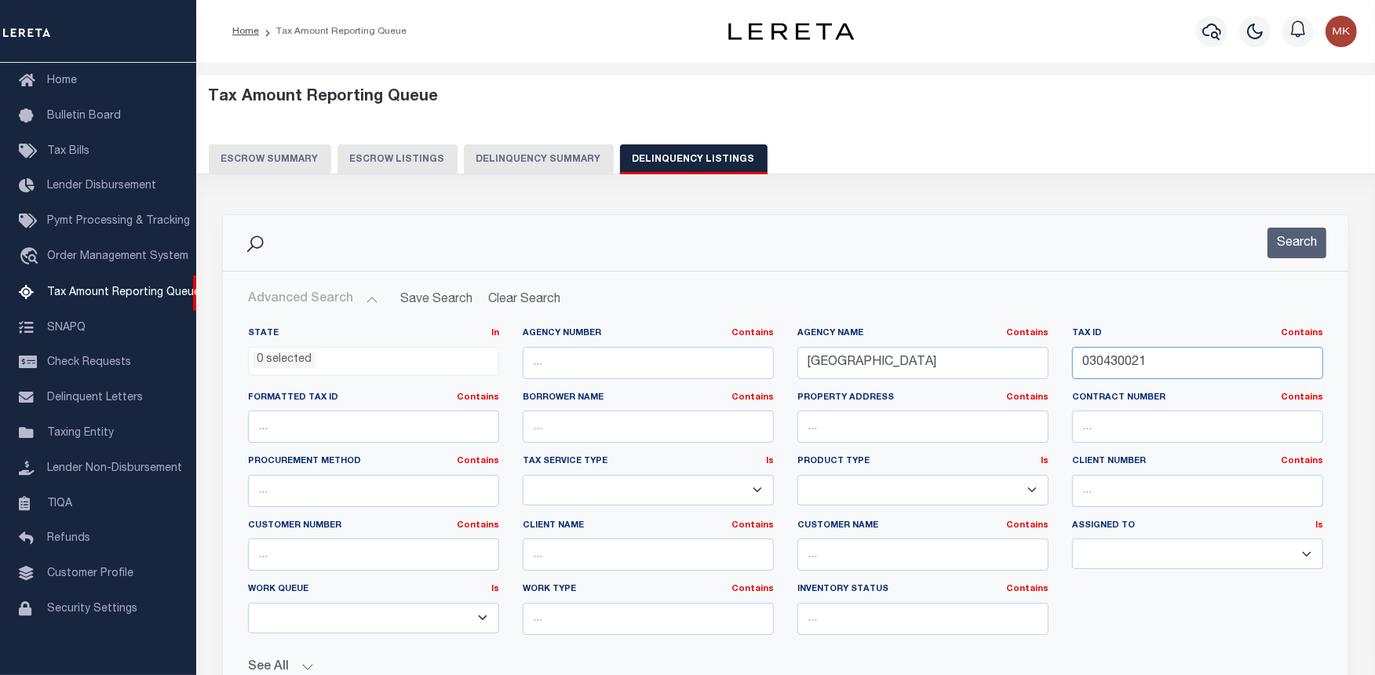
click at [1127, 364] on input "030430021" at bounding box center [1197, 363] width 251 height 32
paste input "11020026"
type input "011020026"
click at [1291, 239] on button "Search" at bounding box center [1297, 243] width 59 height 31
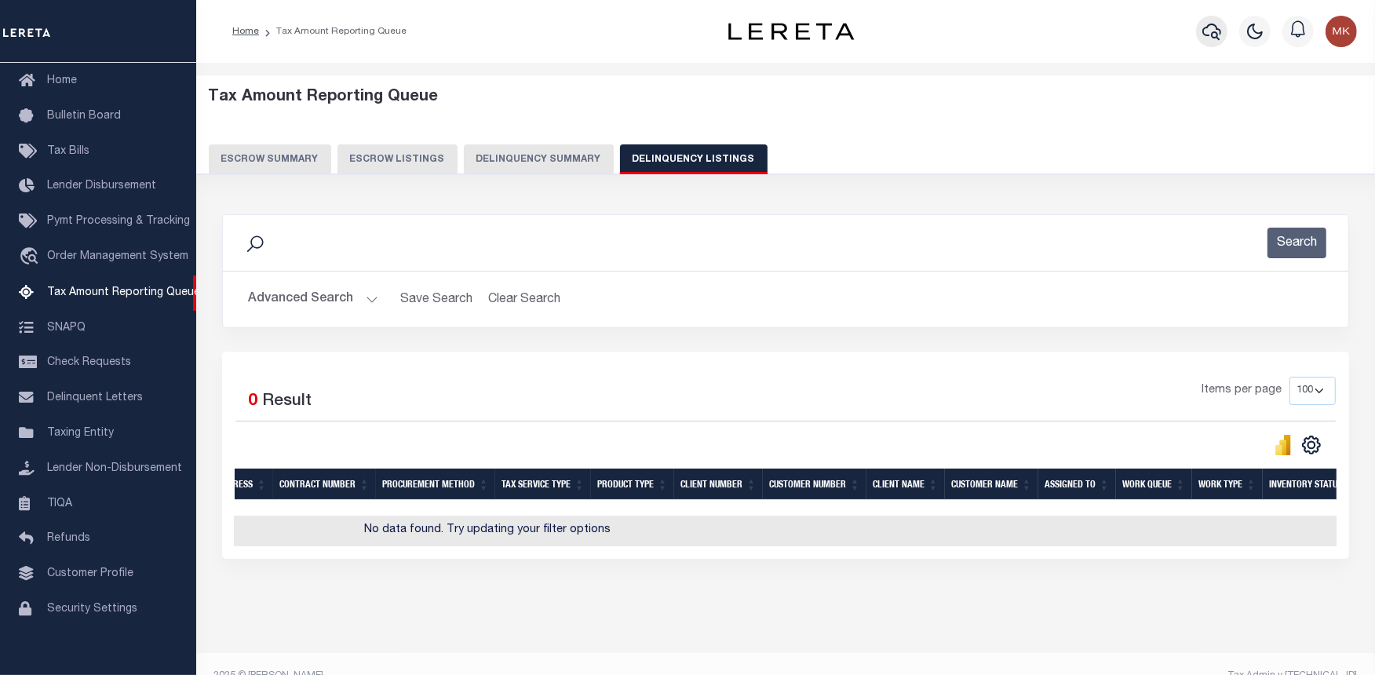
click at [1207, 42] on button "button" at bounding box center [1211, 31] width 31 height 31
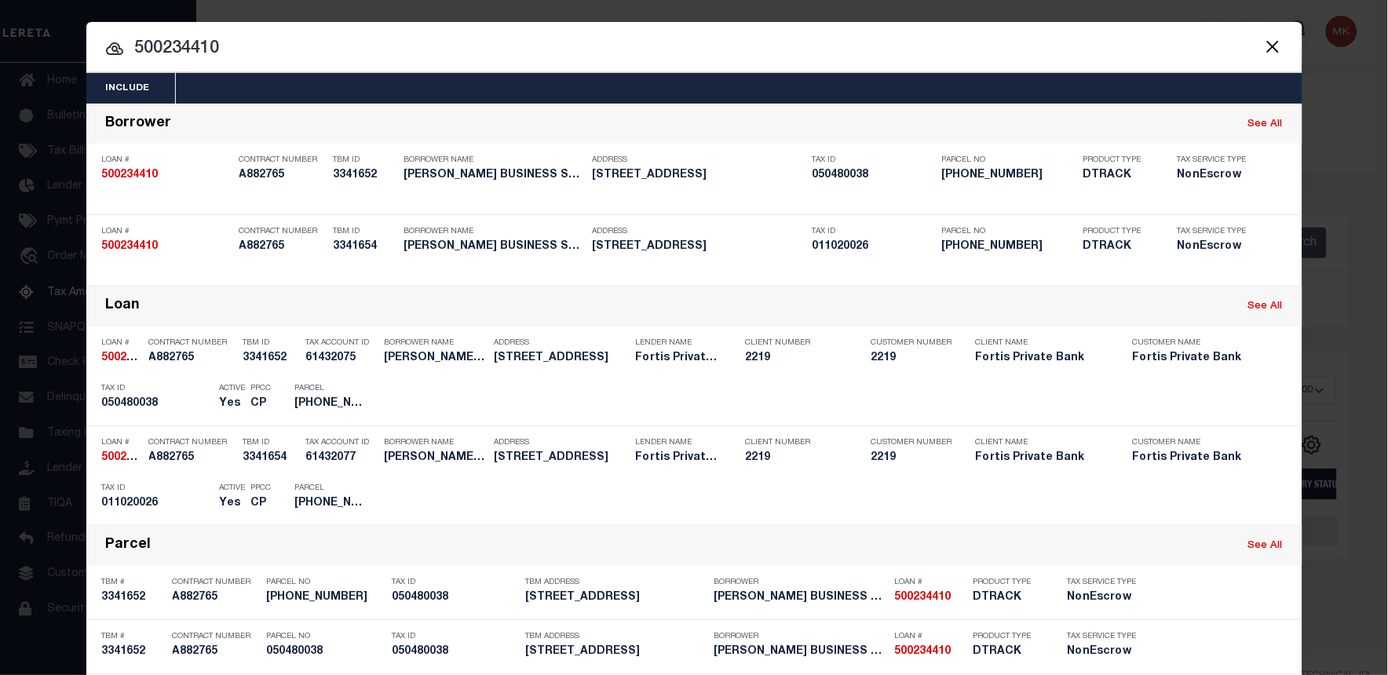
click at [206, 48] on input "500234410" at bounding box center [694, 48] width 1216 height 27
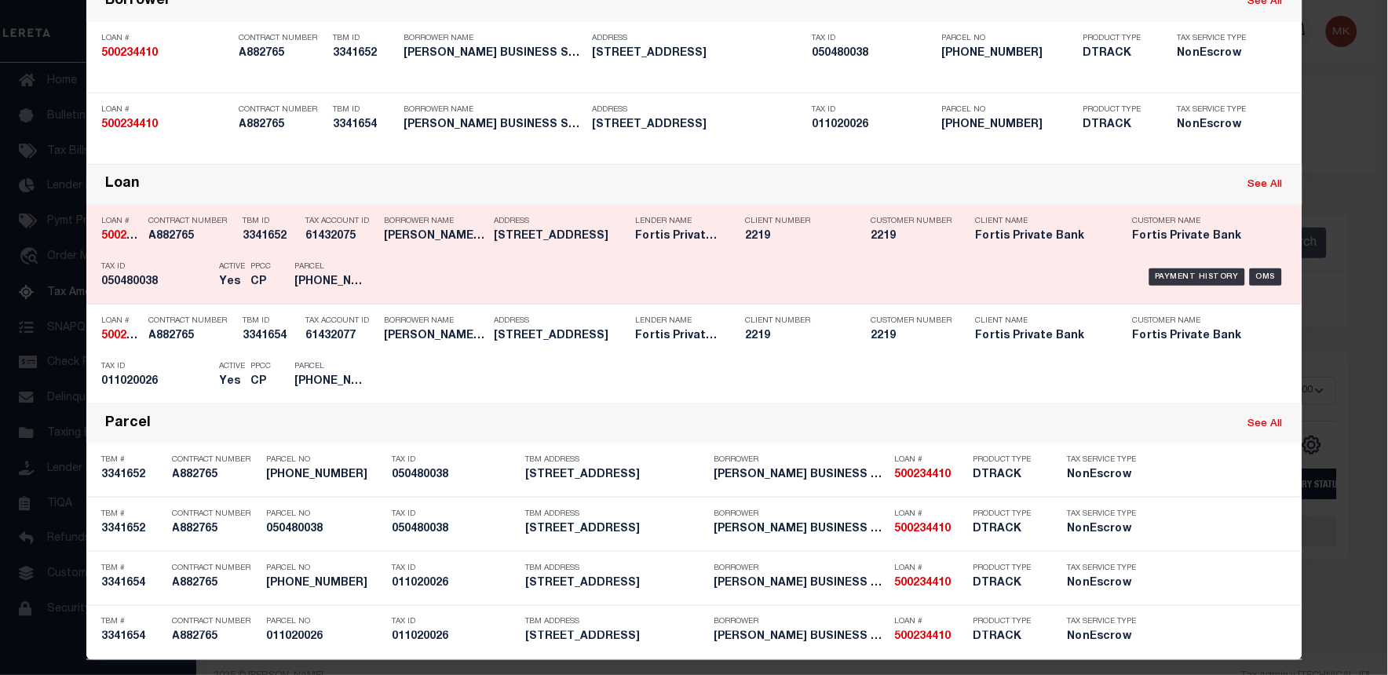
scroll to position [170, 0]
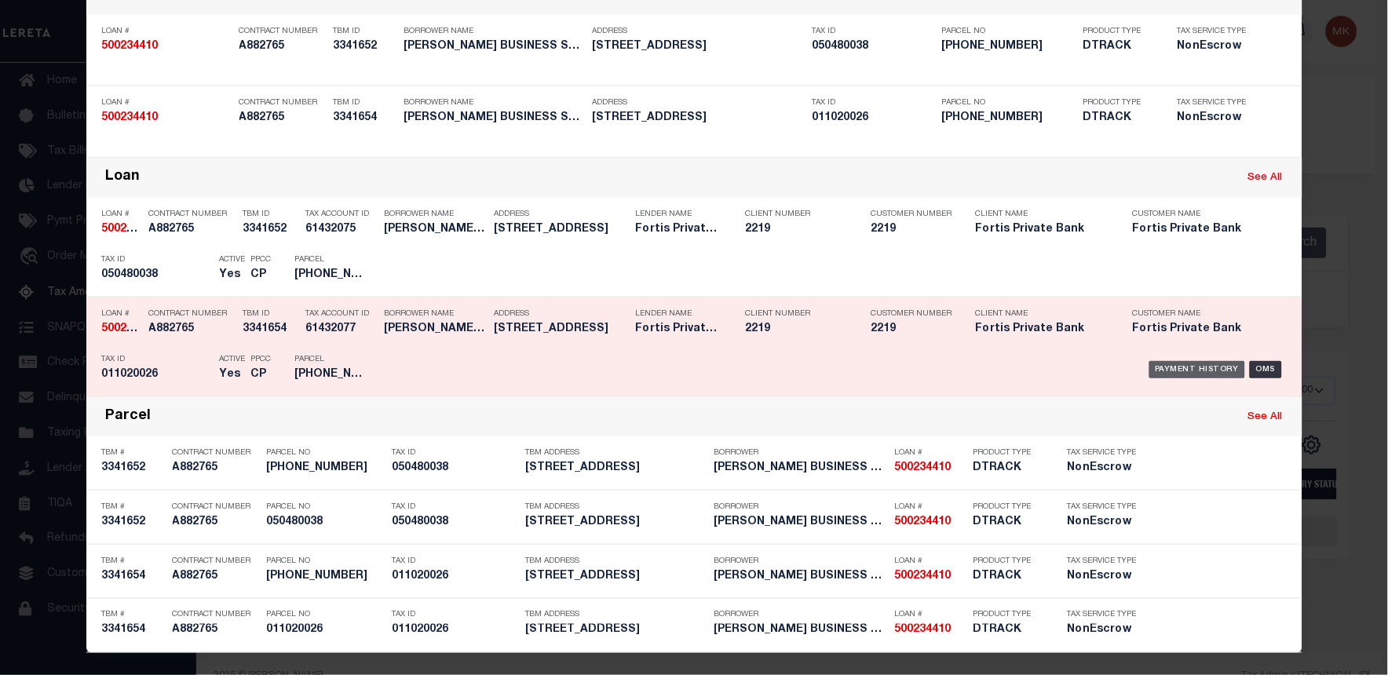
click at [1174, 369] on div "Payment History" at bounding box center [1197, 369] width 97 height 17
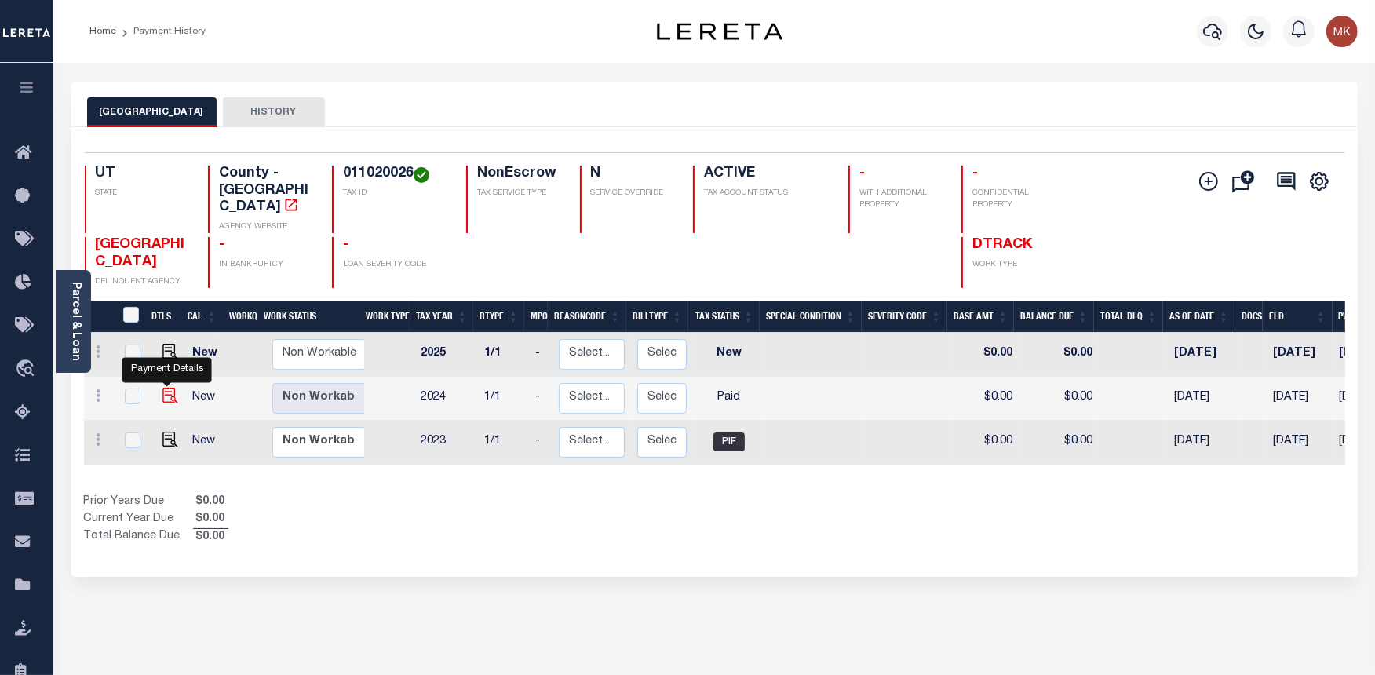
click at [168, 388] on img "" at bounding box center [171, 396] width 16 height 16
checkbox input "true"
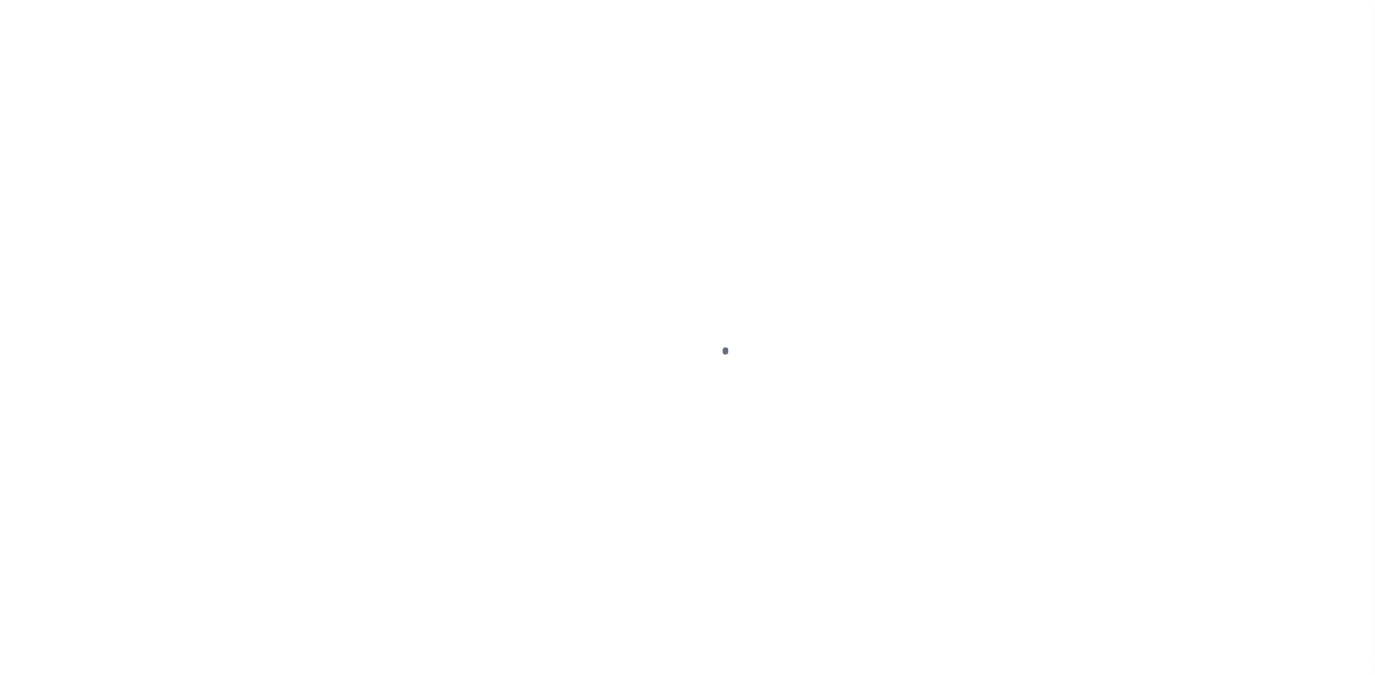
select select "PYD"
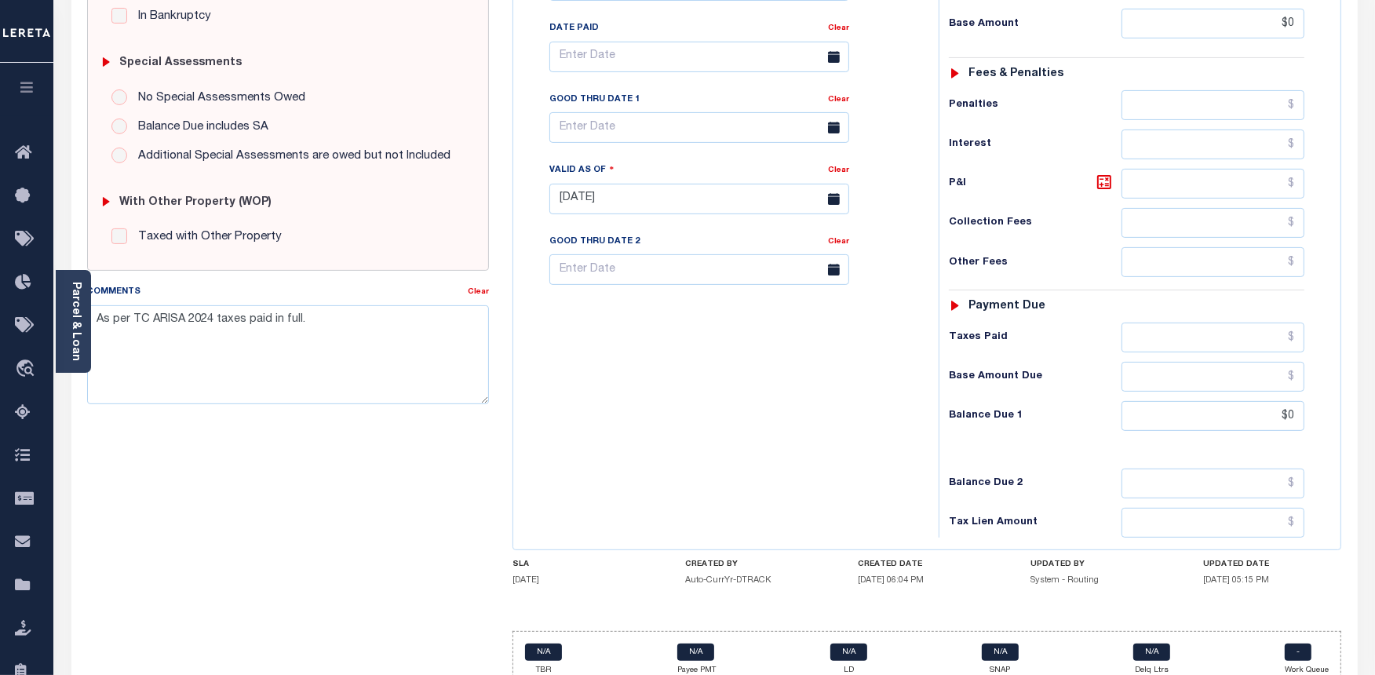
scroll to position [482, 0]
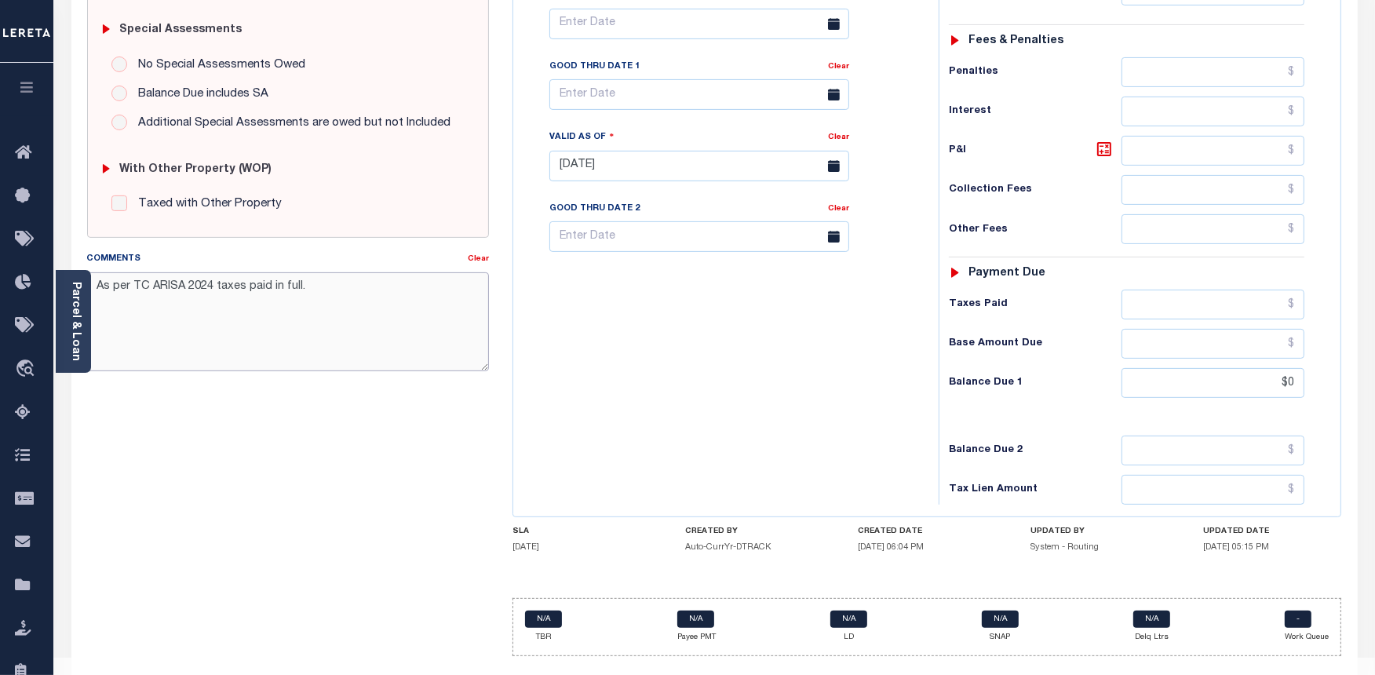
drag, startPoint x: 327, startPoint y: 294, endPoint x: 192, endPoint y: 289, distance: 135.1
click at [192, 289] on textarea "As per TC ARISA 2024 taxes paid in full." at bounding box center [288, 321] width 403 height 99
click at [610, 315] on div "Tax Bill No Multiple Payment Option Payment Plan Clear" at bounding box center [722, 158] width 410 height 693
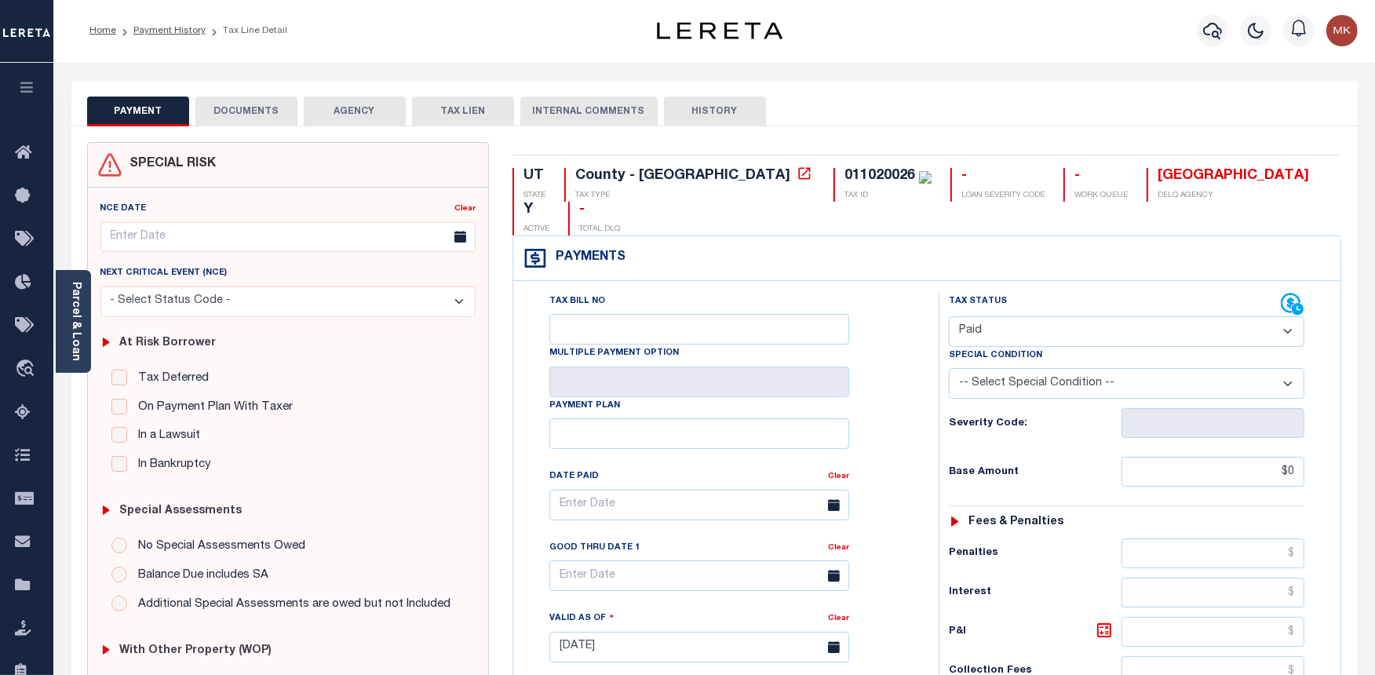
scroll to position [0, 0]
